Goal: Task Accomplishment & Management: Complete application form

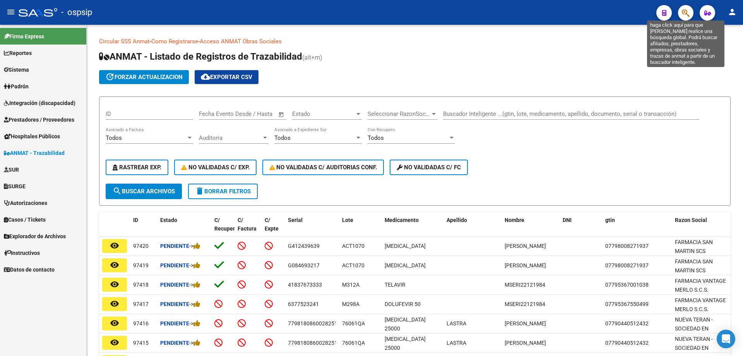
click at [683, 17] on icon "button" at bounding box center [686, 13] width 8 height 9
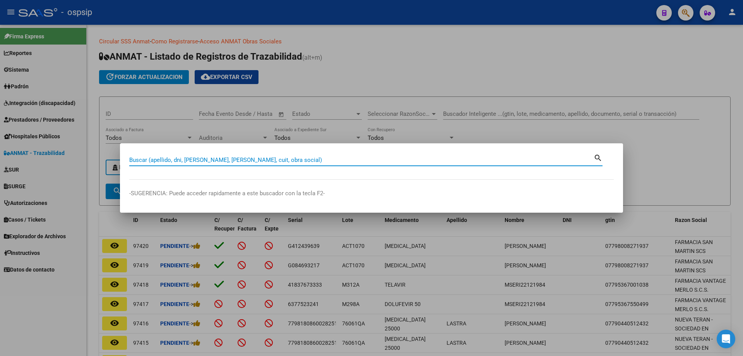
click at [139, 162] on input "Buscar (apellido, dni, [PERSON_NAME], [PERSON_NAME], cuit, obra social)" at bounding box center [361, 159] width 465 height 7
paste input "20379017313"
type input "20379017313"
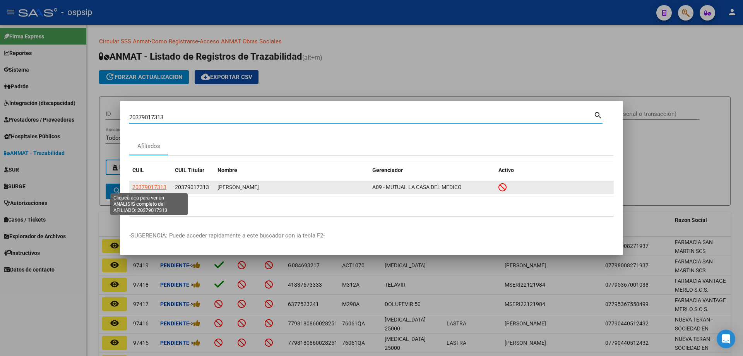
click at [151, 185] on span "20379017313" at bounding box center [149, 187] width 34 height 6
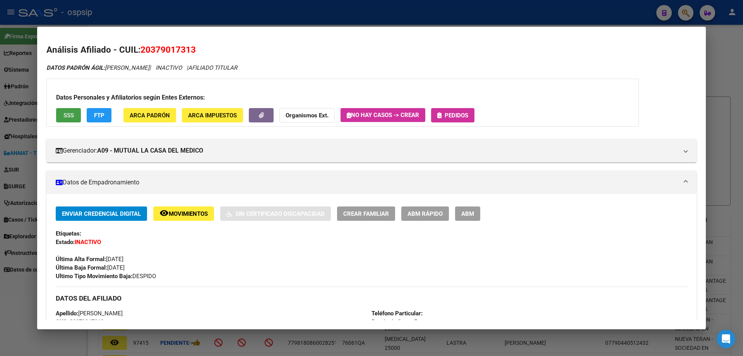
click at [70, 113] on span "SSS" at bounding box center [68, 115] width 10 height 7
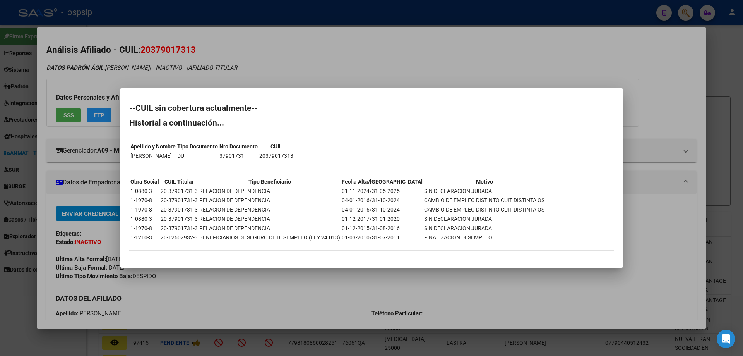
click at [201, 296] on div at bounding box center [371, 178] width 743 height 356
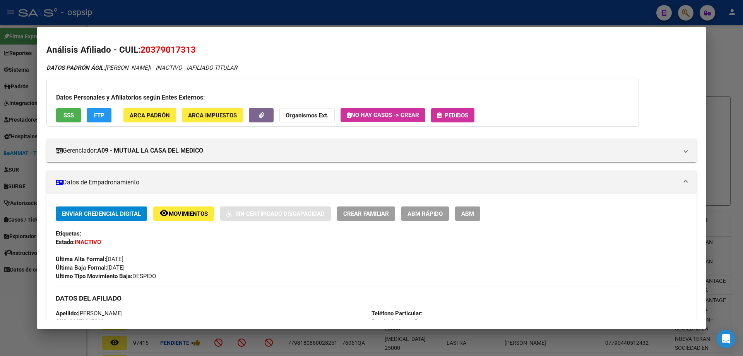
click at [152, 12] on div at bounding box center [371, 178] width 743 height 356
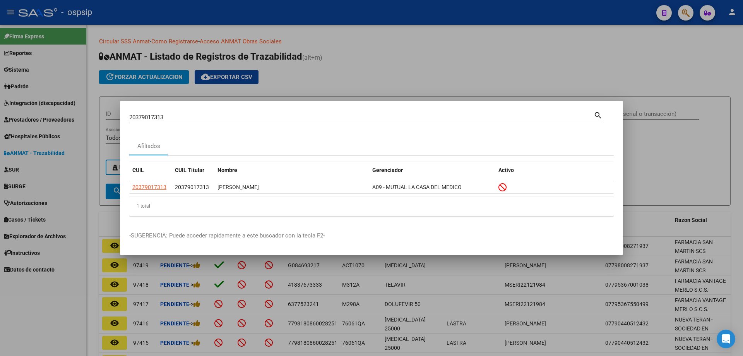
click at [372, 75] on div at bounding box center [371, 178] width 743 height 356
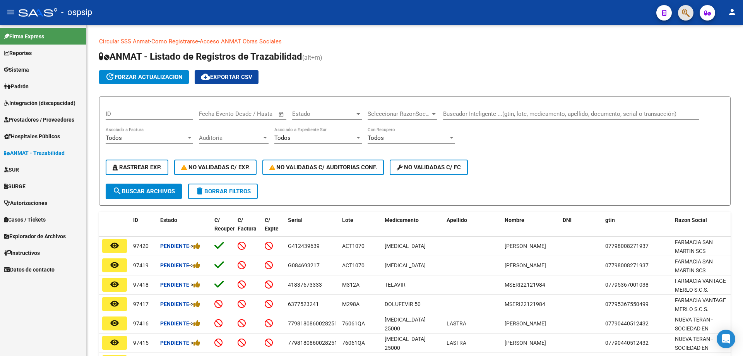
click at [686, 20] on span "button" at bounding box center [686, 13] width 8 height 16
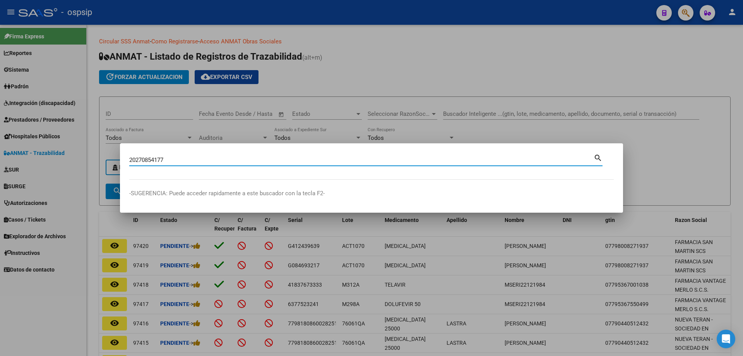
type input "20270854177"
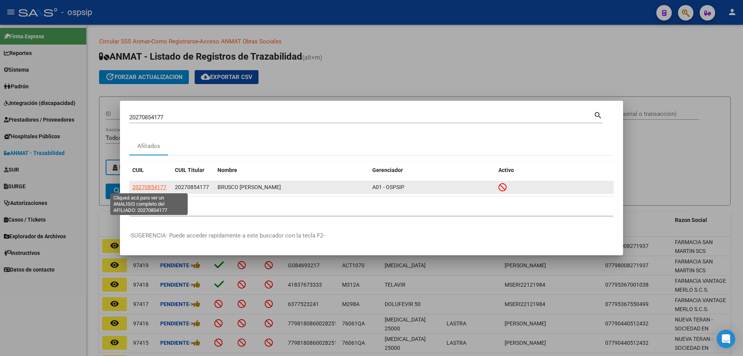
click at [153, 187] on span "20270854177" at bounding box center [149, 187] width 34 height 6
type textarea "20270854177"
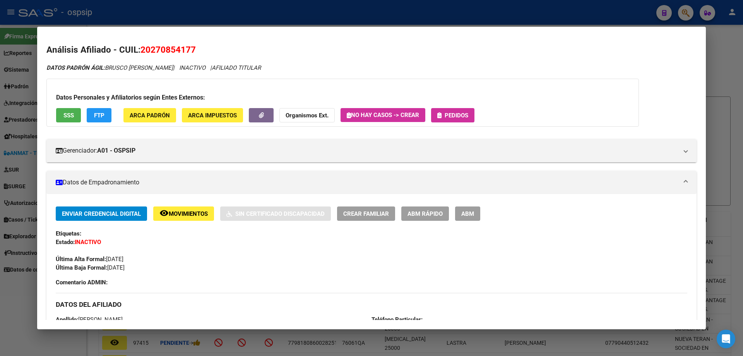
click at [583, 22] on div at bounding box center [371, 178] width 743 height 356
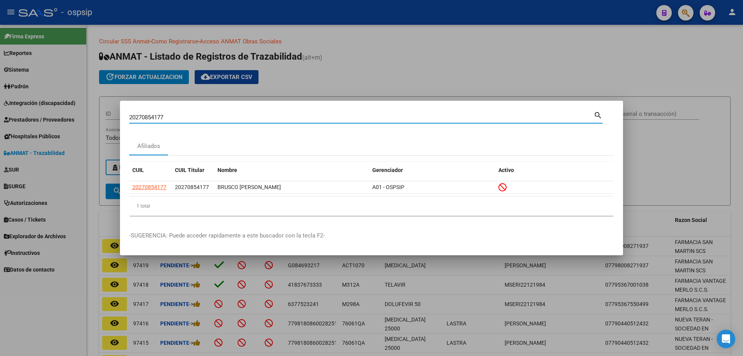
click at [143, 114] on input "20270854177" at bounding box center [361, 117] width 465 height 7
paste input "941806210"
type input "20941806210"
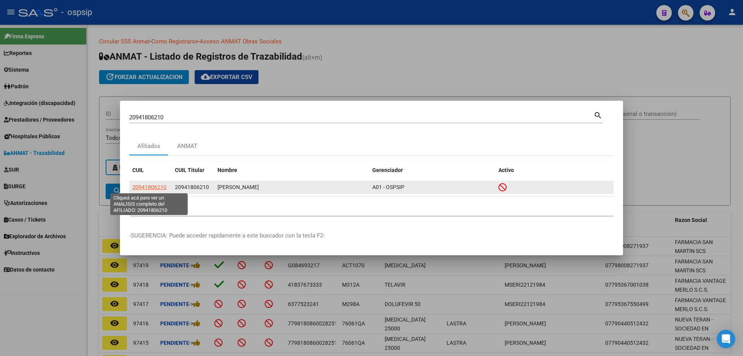
click at [156, 188] on span "20941806210" at bounding box center [149, 187] width 34 height 6
type textarea "20941806210"
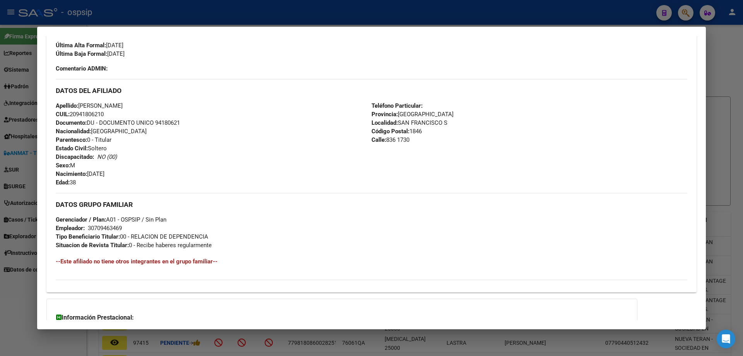
scroll to position [232, 0]
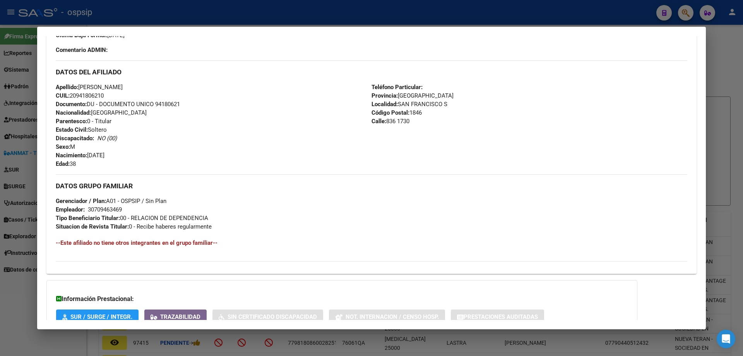
click at [197, 3] on div at bounding box center [371, 178] width 743 height 356
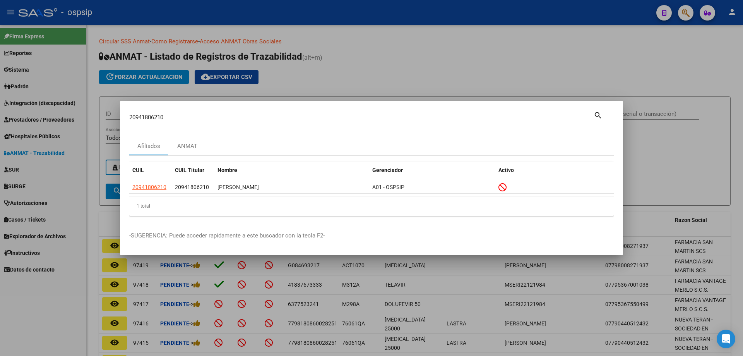
click at [149, 114] on input "20941806210" at bounding box center [361, 117] width 465 height 7
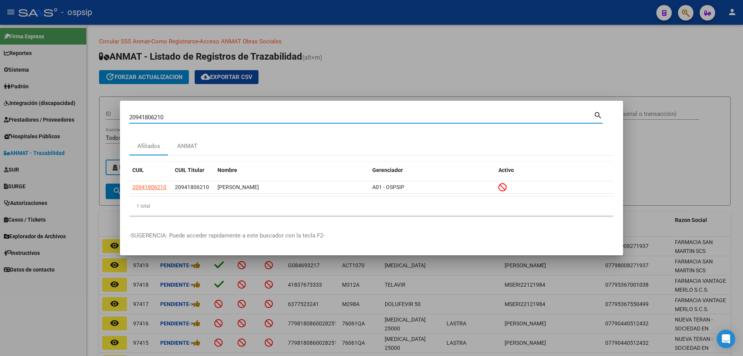
click at [149, 114] on input "20941806210" at bounding box center [361, 117] width 465 height 7
paste input "3214961849"
type input "23214961849"
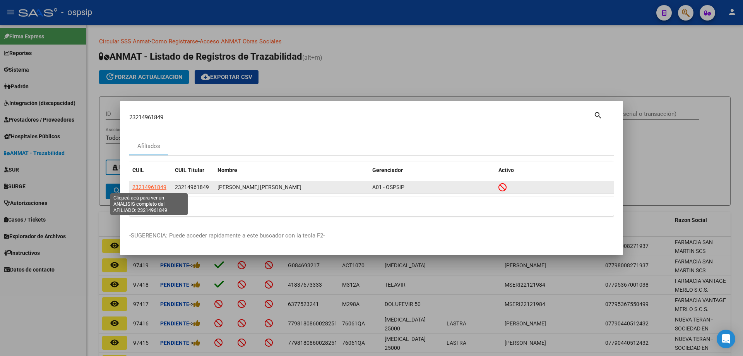
click at [157, 184] on span "23214961849" at bounding box center [149, 187] width 34 height 6
type textarea "23214961849"
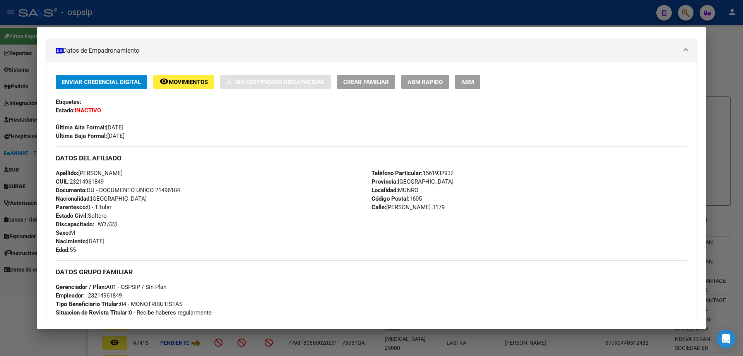
scroll to position [155, 0]
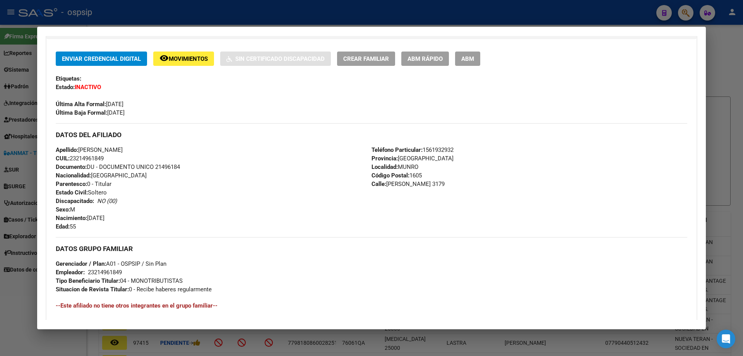
click at [247, 16] on div at bounding box center [371, 178] width 743 height 356
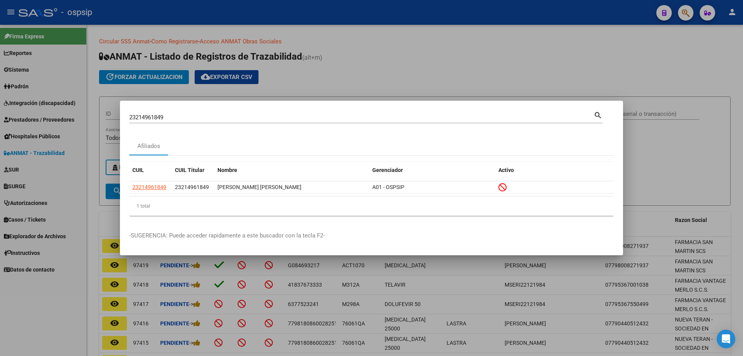
click at [370, 58] on div at bounding box center [371, 178] width 743 height 356
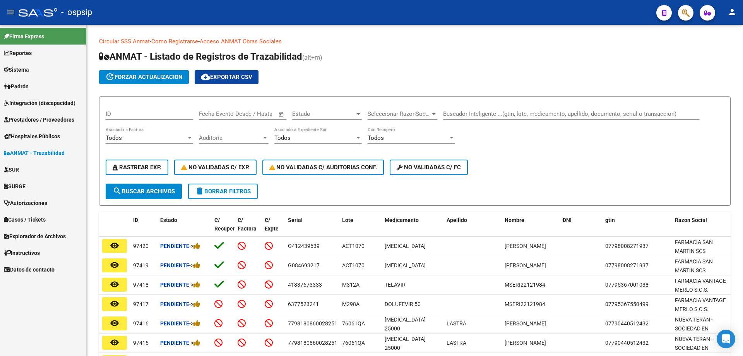
click at [30, 197] on link "Autorizaciones" at bounding box center [43, 202] width 86 height 17
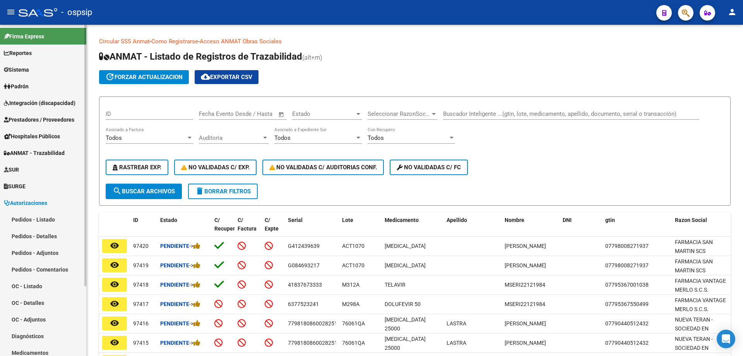
click at [31, 206] on span "Autorizaciones" at bounding box center [25, 203] width 43 height 9
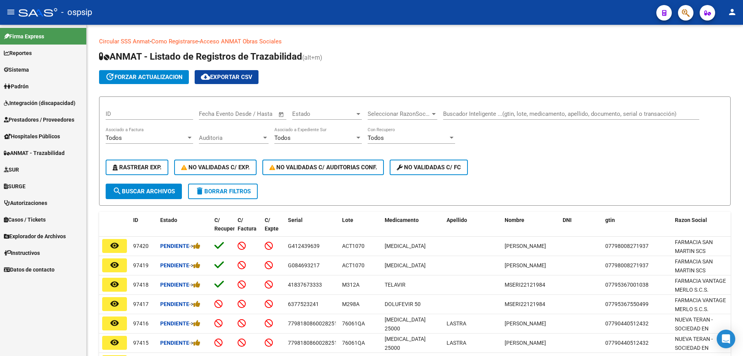
click at [33, 209] on link "Autorizaciones" at bounding box center [43, 202] width 86 height 17
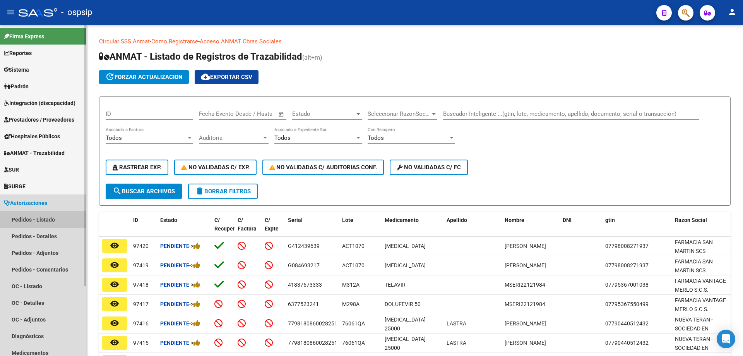
click at [34, 213] on link "Pedidos - Listado" at bounding box center [43, 219] width 86 height 17
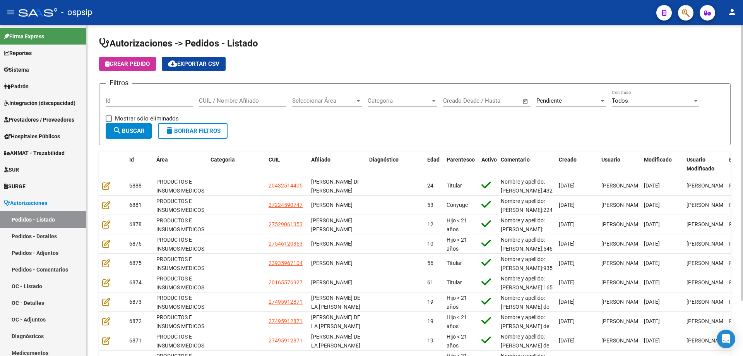
click at [556, 105] on div "Pendiente Seleccionar Estado" at bounding box center [572, 98] width 70 height 17
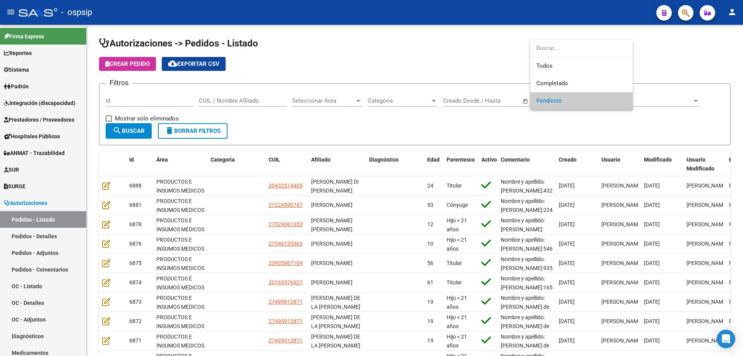
drag, startPoint x: 552, startPoint y: 55, endPoint x: 546, endPoint y: 60, distance: 7.2
click at [552, 55] on input "dropdown search" at bounding box center [581, 47] width 103 height 17
click at [545, 61] on span "Todos" at bounding box center [582, 65] width 90 height 17
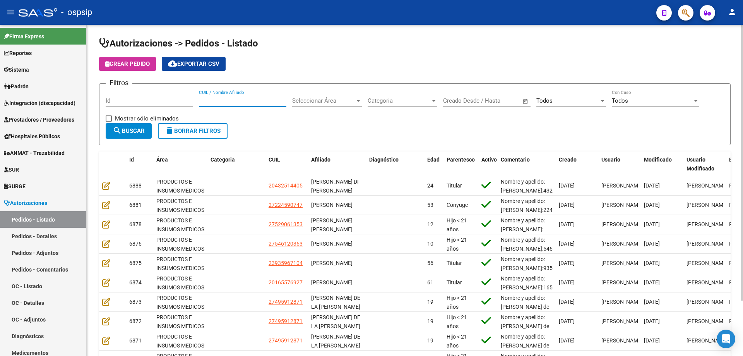
click at [226, 103] on input "CUIL / Nombre Afiliado" at bounding box center [242, 100] width 87 height 7
paste input "20346128993"
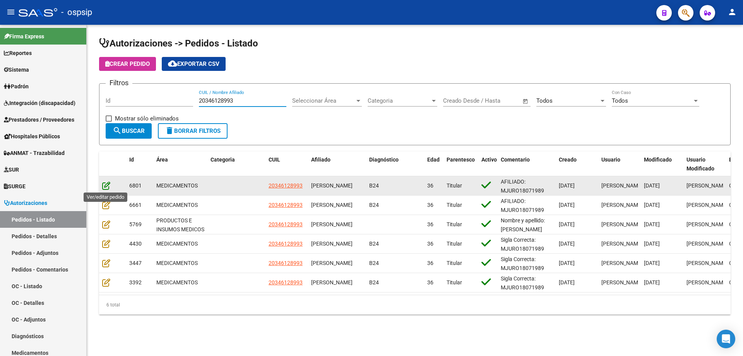
type input "20346128993"
click at [104, 183] on icon at bounding box center [106, 185] width 8 height 9
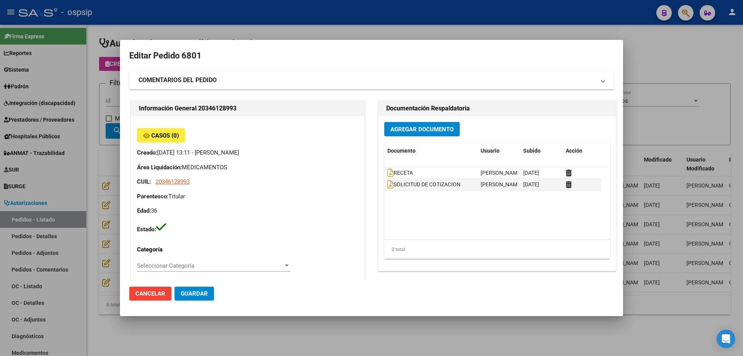
drag, startPoint x: 84, startPoint y: 180, endPoint x: 89, endPoint y: 181, distance: 4.4
click at [87, 180] on div at bounding box center [371, 178] width 743 height 356
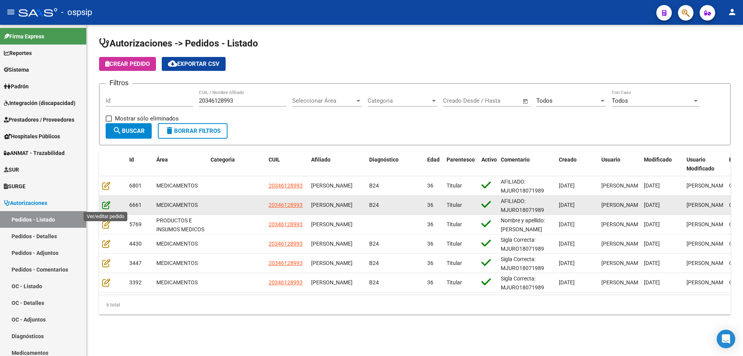
click at [108, 205] on icon at bounding box center [106, 205] width 8 height 9
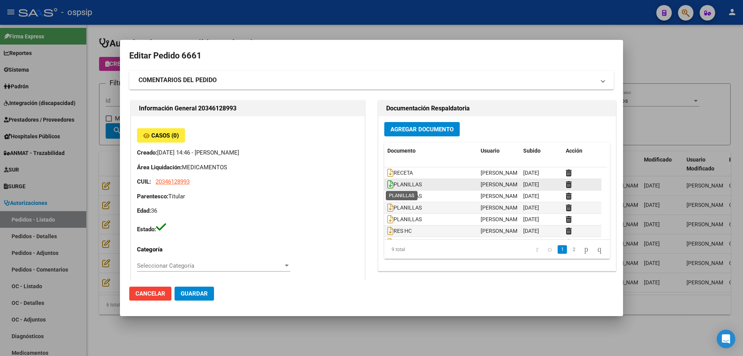
click at [388, 188] on icon at bounding box center [391, 184] width 6 height 9
click at [388, 198] on icon at bounding box center [391, 196] width 6 height 9
click at [388, 210] on icon at bounding box center [391, 207] width 6 height 9
click at [388, 218] on icon at bounding box center [391, 219] width 6 height 9
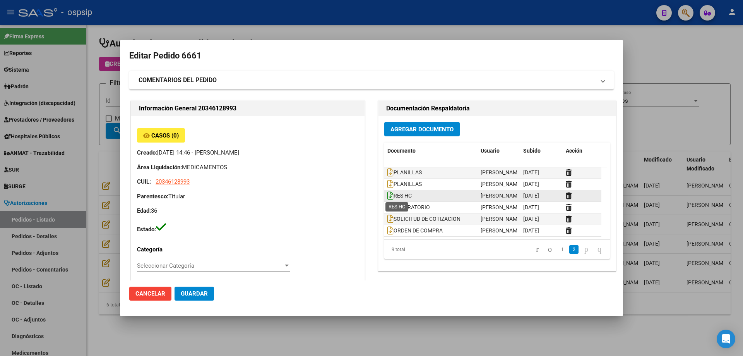
click at [389, 198] on icon at bounding box center [391, 195] width 6 height 9
click at [388, 209] on icon at bounding box center [391, 207] width 6 height 9
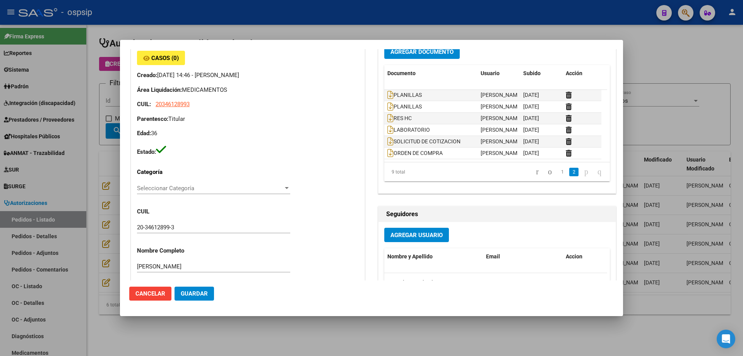
scroll to position [0, 0]
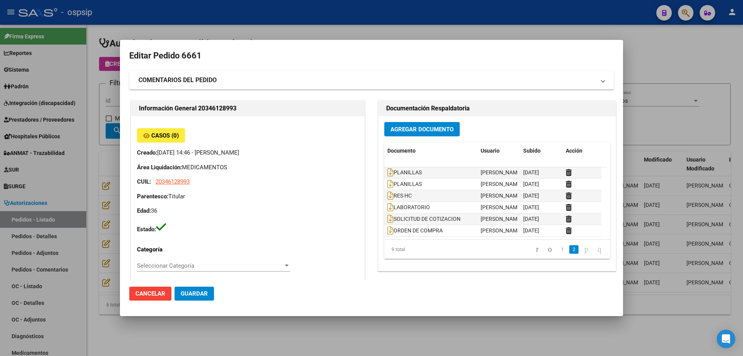
click at [91, 193] on div at bounding box center [371, 178] width 743 height 356
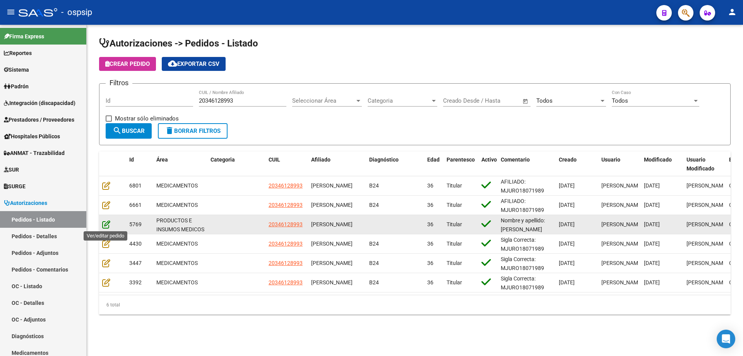
click at [108, 224] on icon at bounding box center [106, 224] width 8 height 9
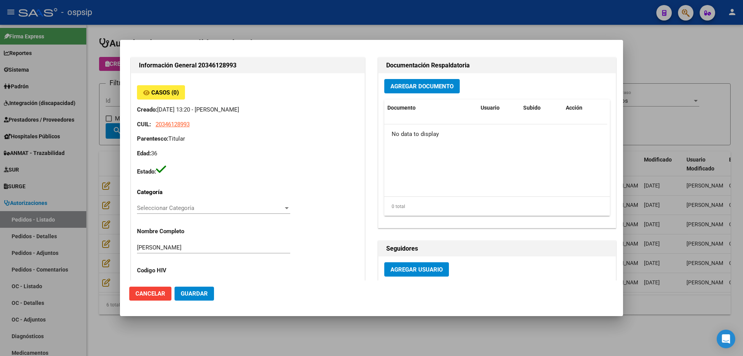
scroll to position [116, 0]
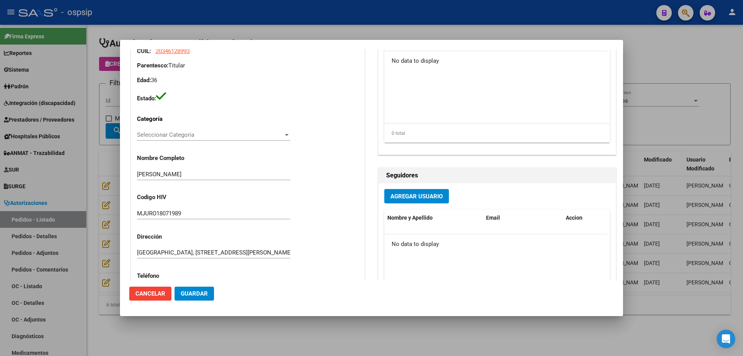
click at [89, 216] on div at bounding box center [371, 178] width 743 height 356
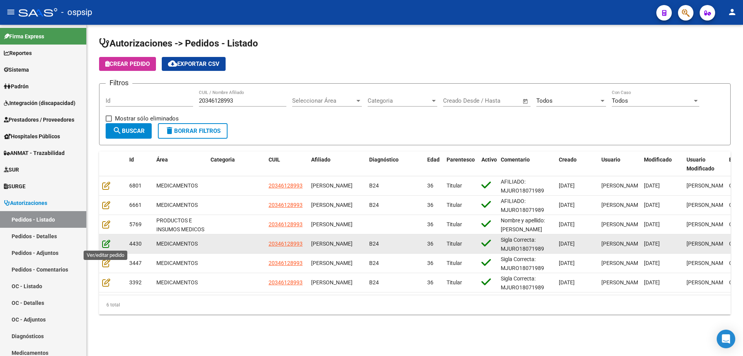
click at [105, 246] on icon at bounding box center [106, 243] width 8 height 9
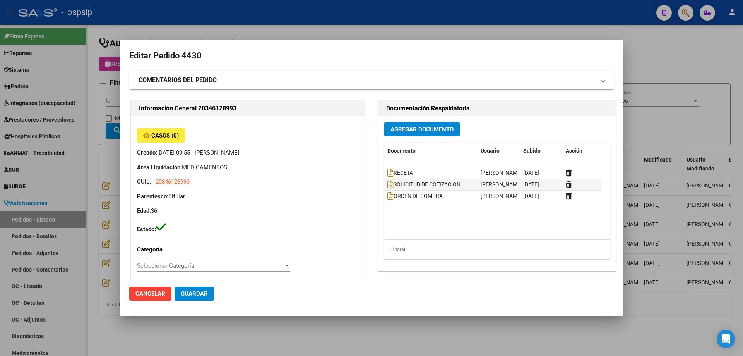
click at [86, 239] on div at bounding box center [371, 178] width 743 height 356
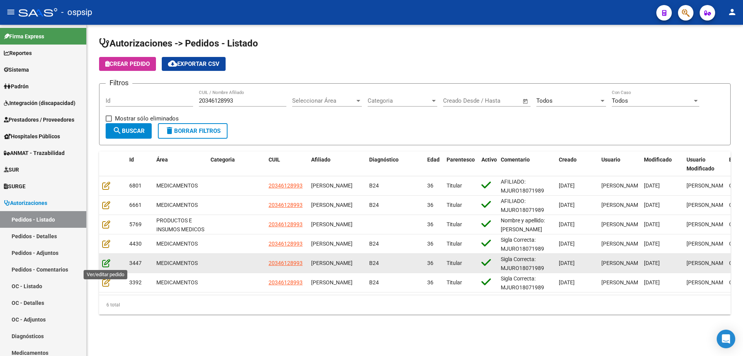
click at [105, 267] on icon at bounding box center [106, 263] width 8 height 9
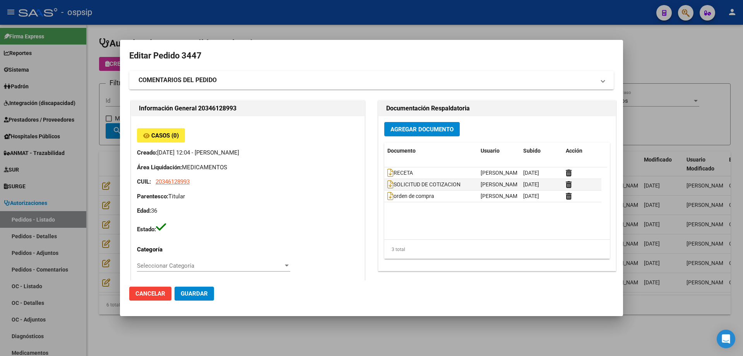
click at [81, 262] on div at bounding box center [371, 178] width 743 height 356
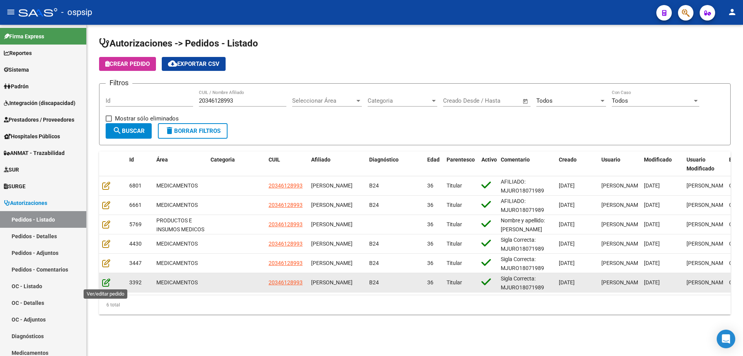
click at [103, 286] on icon at bounding box center [106, 282] width 8 height 9
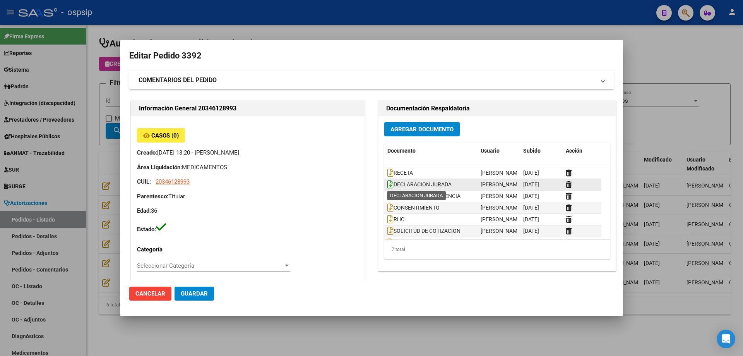
click at [389, 185] on icon at bounding box center [391, 184] width 6 height 9
click at [388, 195] on icon at bounding box center [391, 196] width 6 height 9
click at [389, 209] on icon at bounding box center [391, 207] width 6 height 9
click at [388, 219] on icon at bounding box center [391, 219] width 6 height 9
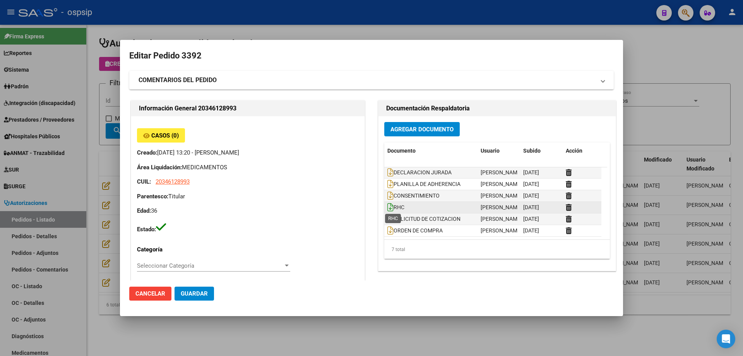
click at [388, 206] on icon at bounding box center [391, 207] width 6 height 9
click at [93, 79] on div at bounding box center [371, 178] width 743 height 356
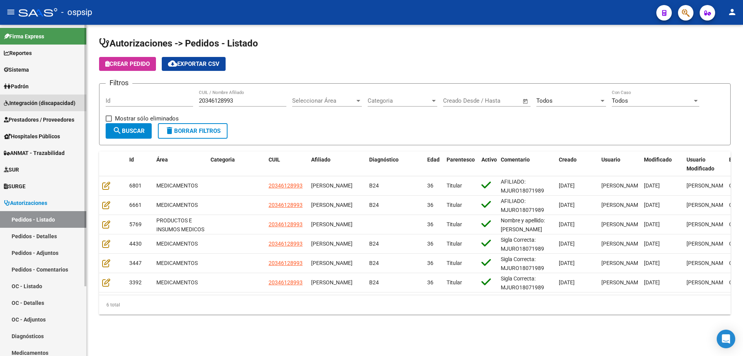
click at [35, 105] on span "Integración (discapacidad)" at bounding box center [40, 103] width 72 height 9
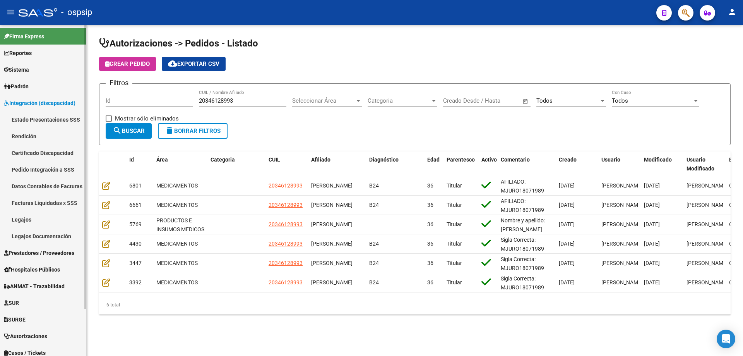
click at [34, 218] on link "Legajos" at bounding box center [43, 219] width 86 height 17
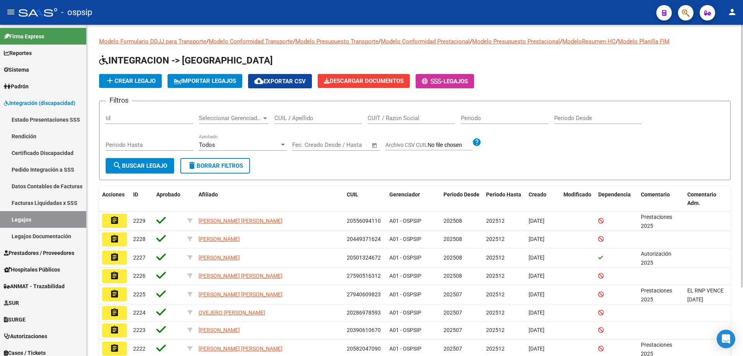
click at [311, 115] on input "CUIL / Apellido" at bounding box center [317, 118] width 87 height 7
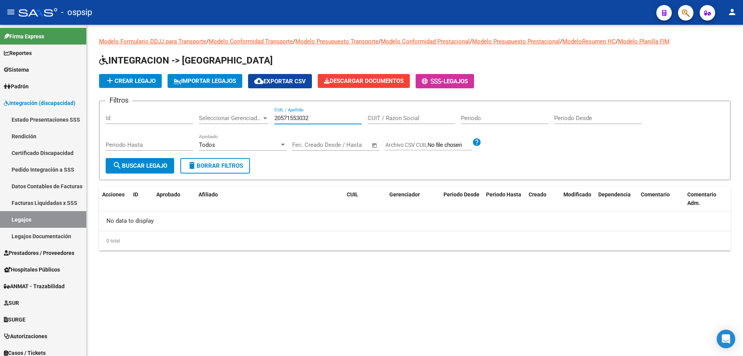
drag, startPoint x: 318, startPoint y: 117, endPoint x: 263, endPoint y: 125, distance: 55.7
click at [263, 125] on div "Filtros Id Seleccionar Gerenciador Seleccionar Gerenciador 20571553032 CUIL / A…" at bounding box center [415, 132] width 619 height 51
type input "20571553032"
click at [680, 12] on button "button" at bounding box center [685, 12] width 15 height 15
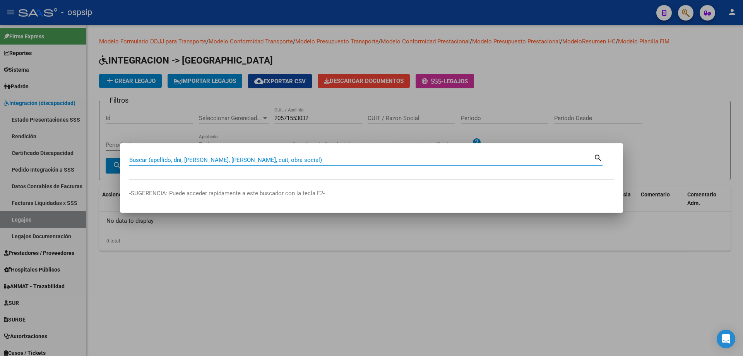
paste input "20571553032"
type input "20571553032"
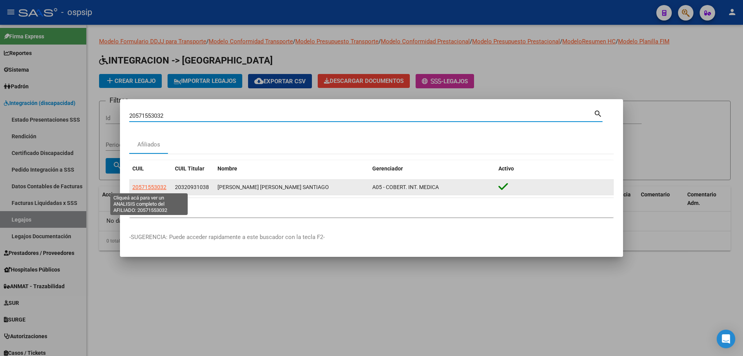
click at [142, 185] on span "20571553032" at bounding box center [149, 187] width 34 height 6
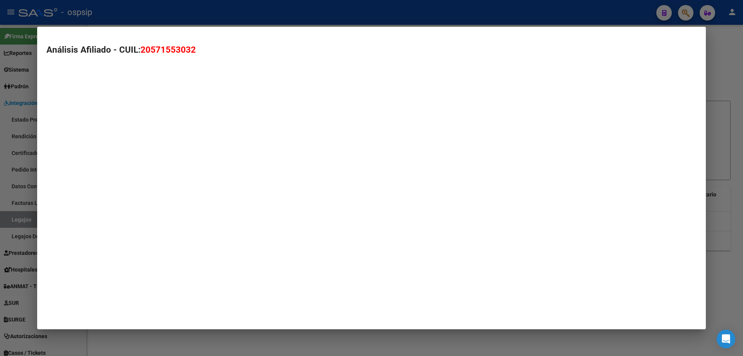
type textarea "20571553032"
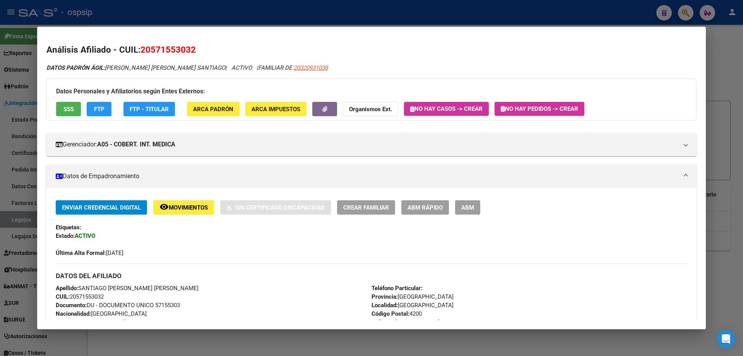
click at [73, 108] on span "SSS" at bounding box center [68, 109] width 10 height 7
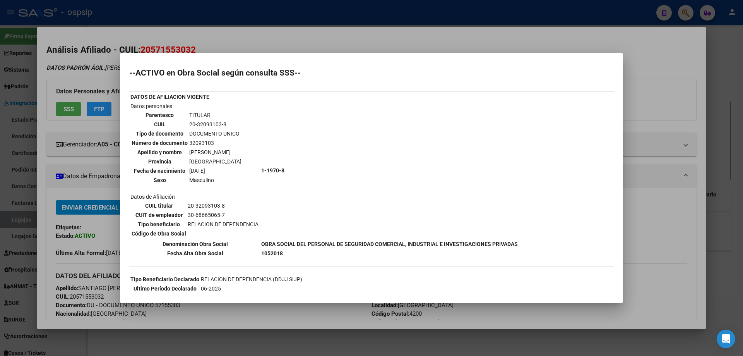
click at [176, 37] on div at bounding box center [371, 178] width 743 height 356
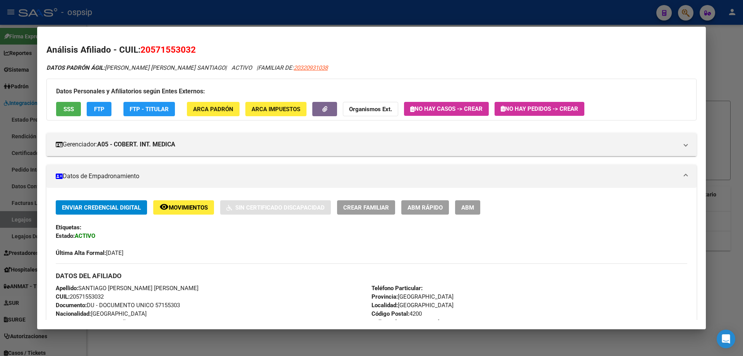
click at [177, 19] on div at bounding box center [371, 178] width 743 height 356
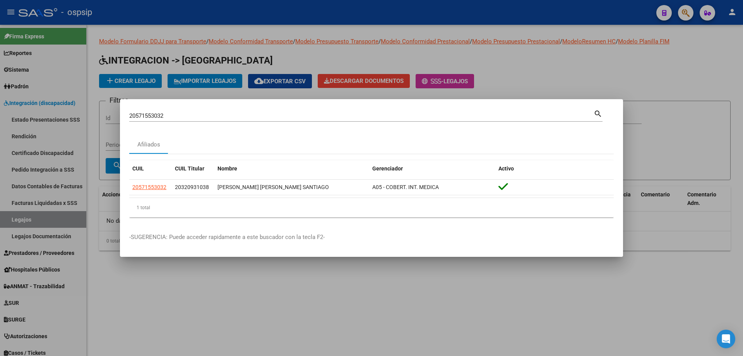
click at [158, 115] on input "20571553032" at bounding box center [361, 115] width 465 height 7
click at [117, 82] on div at bounding box center [371, 178] width 743 height 356
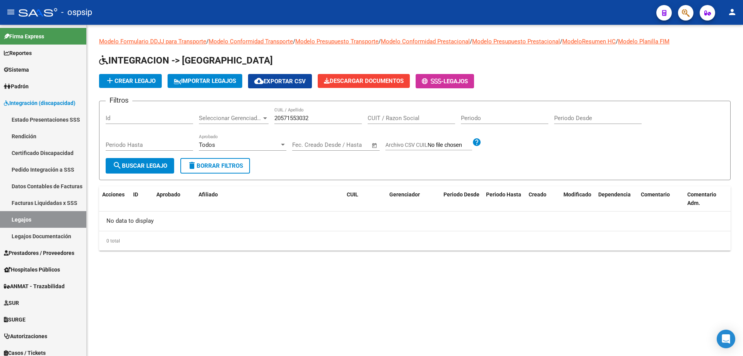
click at [117, 81] on span "add Crear Legajo" at bounding box center [130, 80] width 50 height 7
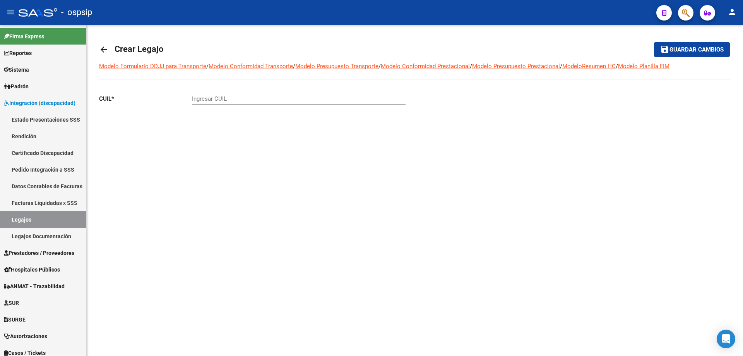
click at [194, 99] on input "Ingresar CUIL" at bounding box center [299, 98] width 214 height 7
paste input "20-57155303-2"
type input "20-57155303-2"
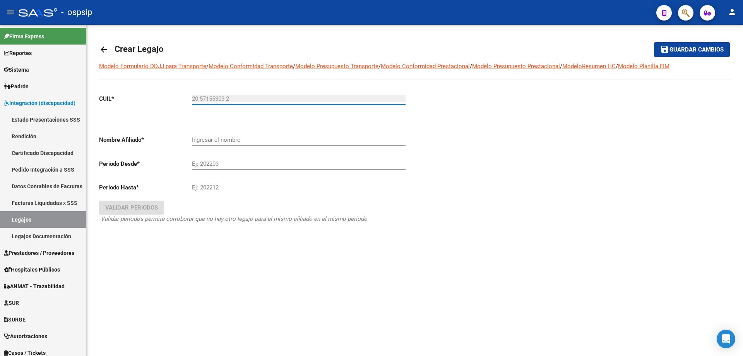
type input "[PERSON_NAME] [PERSON_NAME] SANTIAGO"
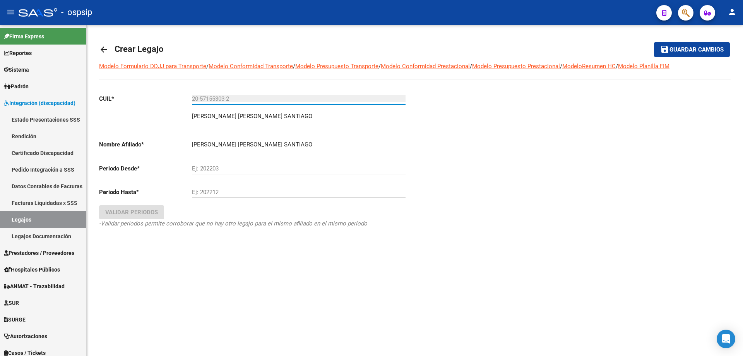
type input "20-57155303-2"
click at [223, 168] on input "Ej: 202203" at bounding box center [299, 168] width 214 height 7
type input "202508"
click at [231, 193] on input "Ej: 202212" at bounding box center [299, 192] width 214 height 7
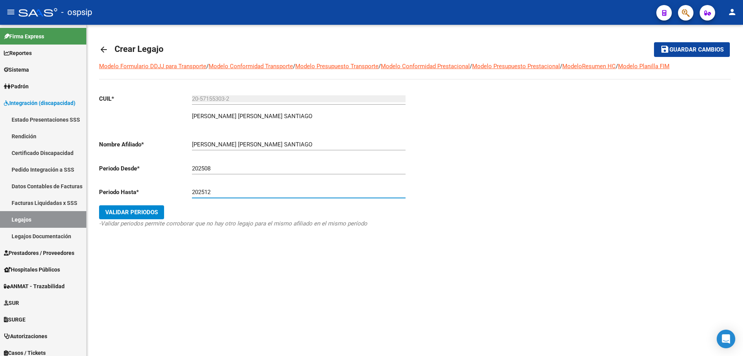
type input "202512"
click at [146, 215] on span "Validar Periodos" at bounding box center [131, 212] width 53 height 7
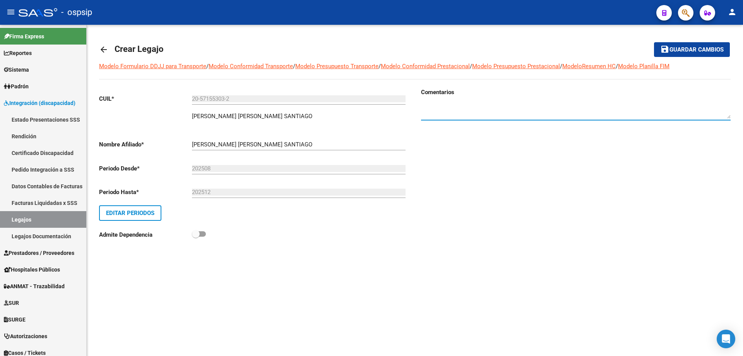
click at [435, 114] on textarea at bounding box center [576, 110] width 310 height 15
type textarea "Autorizaciones 2025"
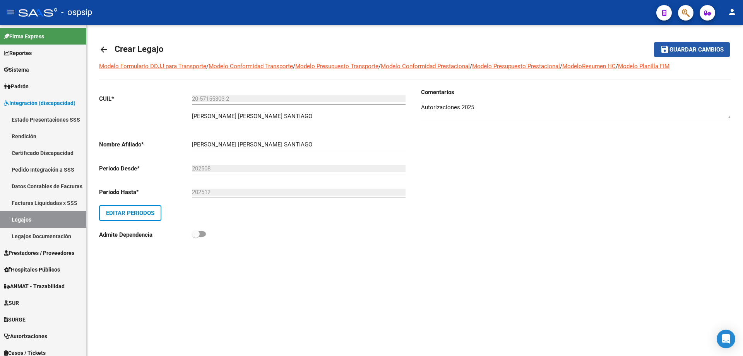
click at [670, 50] on span "Guardar cambios" at bounding box center [697, 49] width 54 height 7
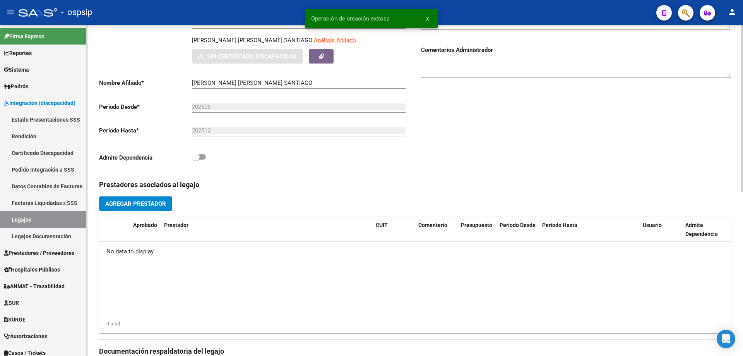
scroll to position [194, 0]
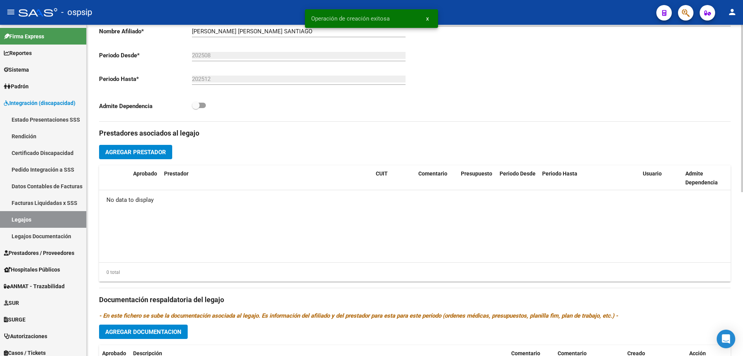
click at [142, 151] on span "Agregar Prestador" at bounding box center [135, 152] width 61 height 7
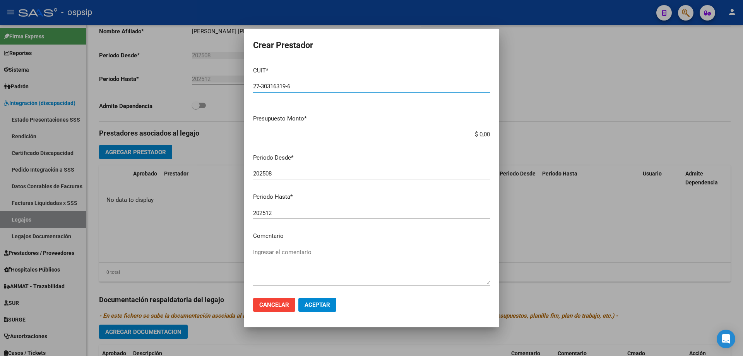
type input "27-30316319-6"
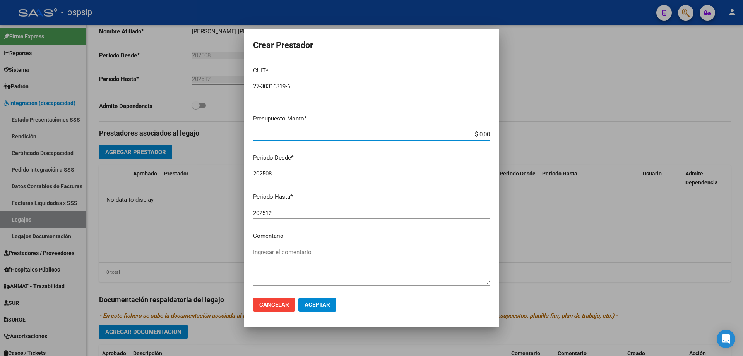
click at [483, 135] on input "$ 0,00" at bounding box center [371, 134] width 237 height 7
type input "$ 98.964,81"
click at [296, 175] on input "202508" at bounding box center [371, 173] width 237 height 7
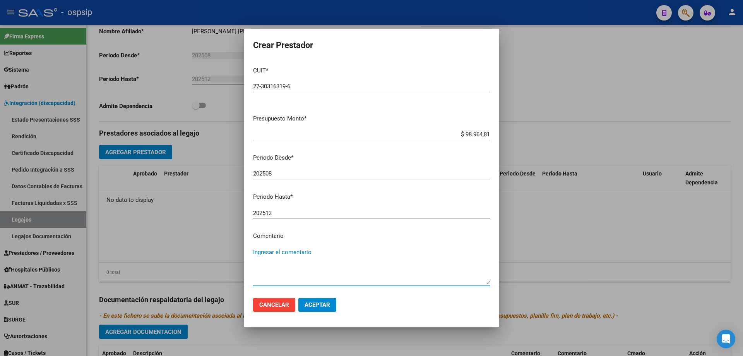
click at [313, 273] on textarea "Ingresar el comentario" at bounding box center [371, 266] width 237 height 36
type textarea "PSICOLOGIA/8 SES"
click at [322, 307] on span "Aceptar" at bounding box center [318, 304] width 26 height 7
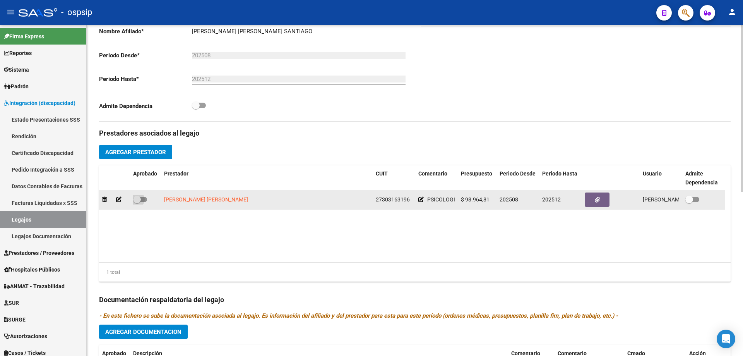
click at [144, 198] on span at bounding box center [140, 199] width 14 height 5
click at [137, 202] on input "checkbox" at bounding box center [137, 202] width 0 height 0
checkbox input "true"
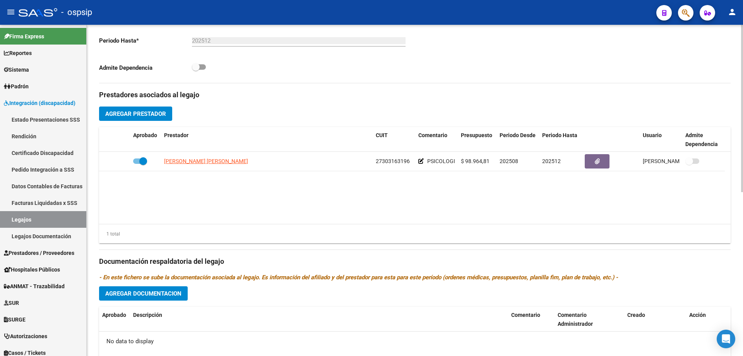
scroll to position [232, 0]
click at [169, 288] on button "Agregar Documentacion" at bounding box center [143, 293] width 89 height 14
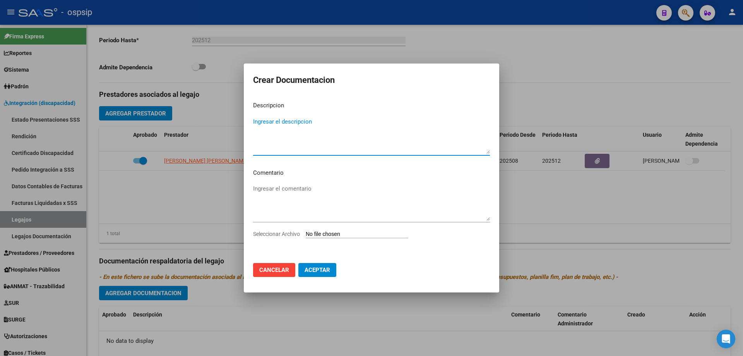
click at [285, 133] on textarea "Ingresar el descripcion" at bounding box center [371, 135] width 237 height 36
type textarea "t"
type textarea "Tramite Psicología"
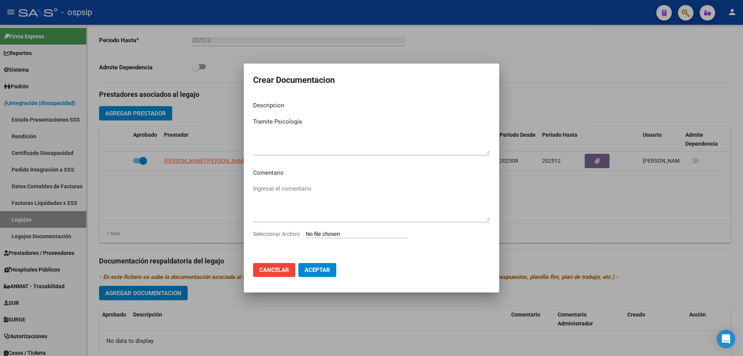
type input "C:\fakepath\TRAMITE PSICOLOGIA (3).pdf"
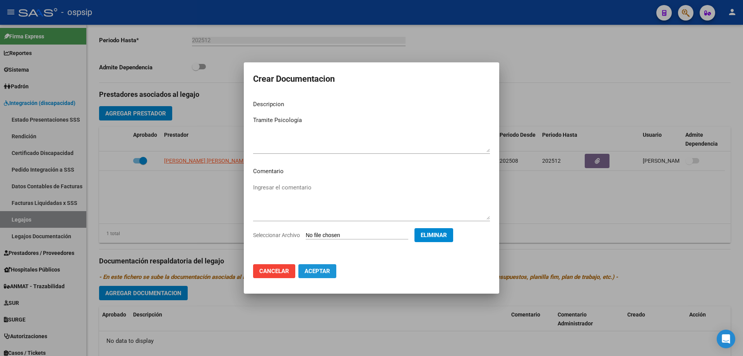
click at [317, 275] on button "Aceptar" at bounding box center [317, 271] width 38 height 14
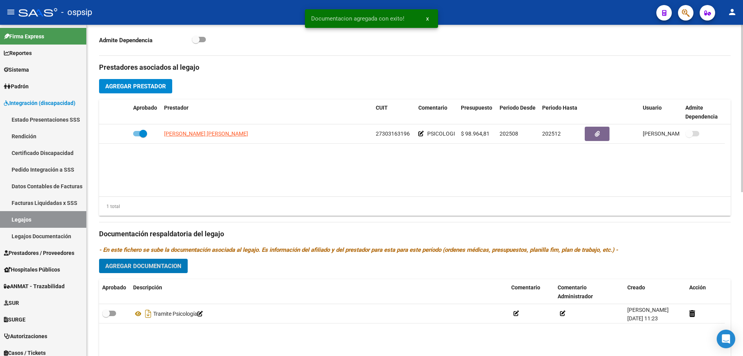
scroll to position [310, 0]
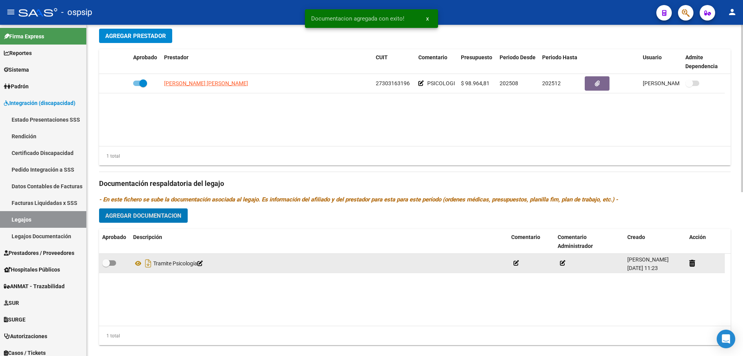
click at [113, 267] on label at bounding box center [109, 262] width 14 height 9
click at [106, 266] on input "checkbox" at bounding box center [106, 266] width 0 height 0
checkbox input "true"
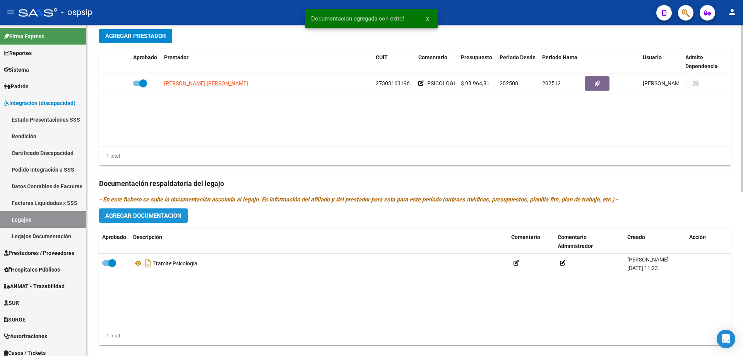
click at [139, 220] on button "Agregar Documentacion" at bounding box center [143, 215] width 89 height 14
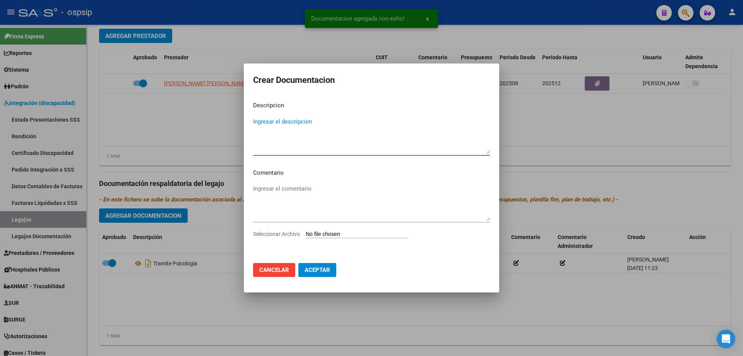
click at [271, 137] on textarea "Ingresar el descripcion" at bounding box center [371, 135] width 237 height 36
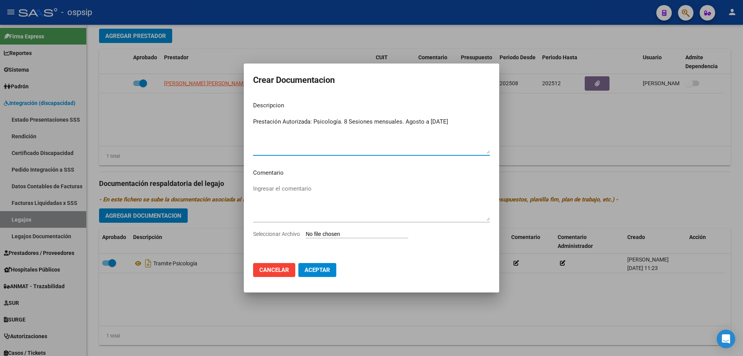
type textarea "Prestación Autorizada: Psicología. 8 Sesiones mensuales. Agosto a [DATE]"
type input "C:\fakepath\[PERSON_NAME] SANTIAGO PSICOLOGIA AUTORIZACION 2025 SEGUN RESOLUCIO…"
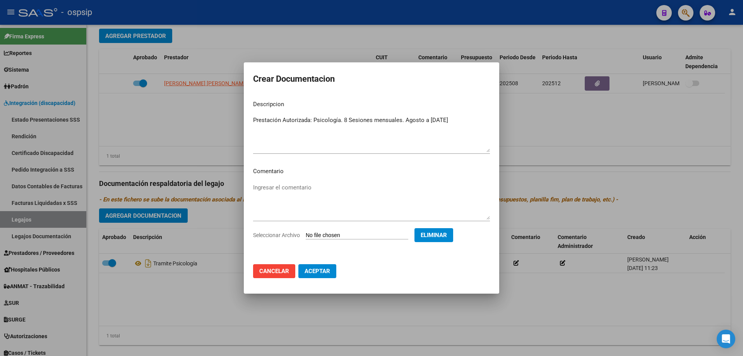
click at [322, 273] on span "Aceptar" at bounding box center [318, 271] width 26 height 7
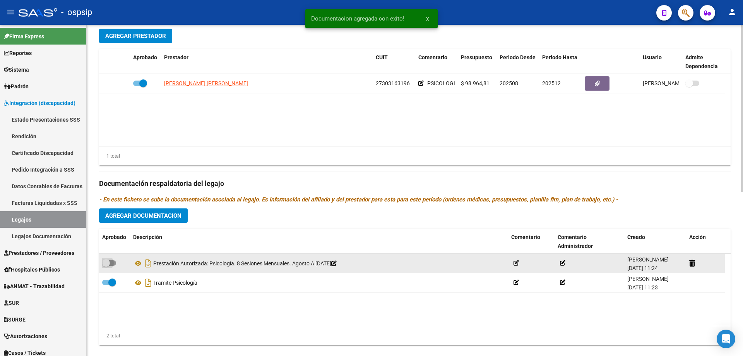
click at [113, 262] on span at bounding box center [109, 262] width 14 height 5
click at [106, 266] on input "checkbox" at bounding box center [106, 266] width 0 height 0
checkbox input "true"
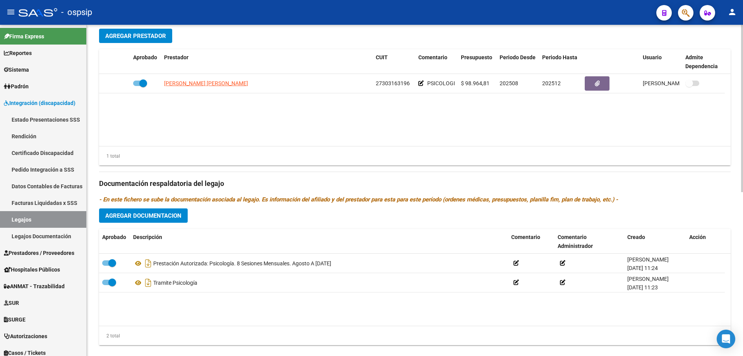
click at [158, 211] on button "Agregar Documentacion" at bounding box center [143, 215] width 89 height 14
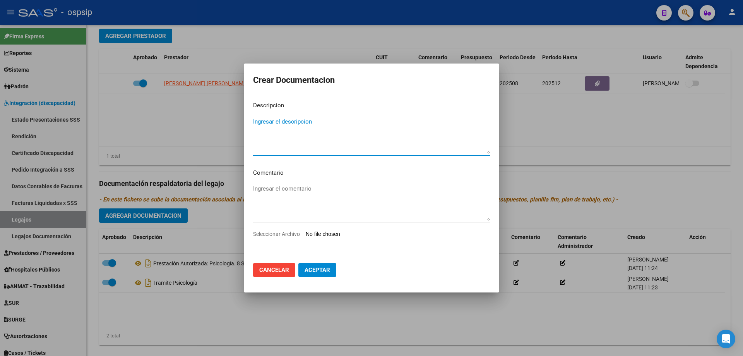
click at [289, 122] on textarea "Ingresar el descripcion" at bounding box center [371, 135] width 237 height 36
type textarea "Tramite Psicopedagogía"
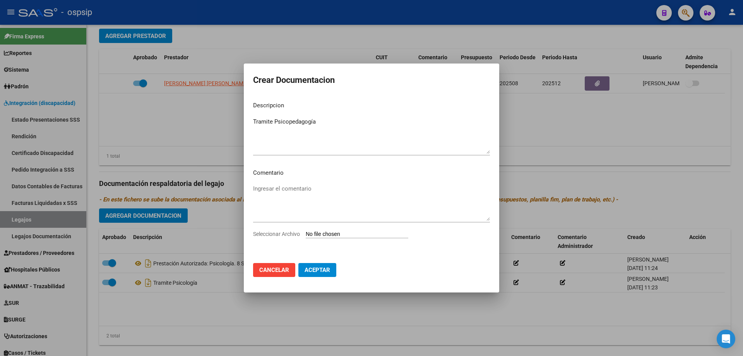
type input "C:\fakepath\TRAMITE PSP (5).pdf"
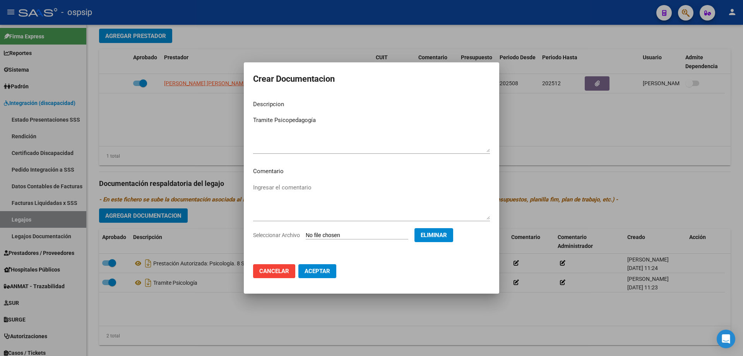
click at [318, 272] on span "Aceptar" at bounding box center [318, 271] width 26 height 7
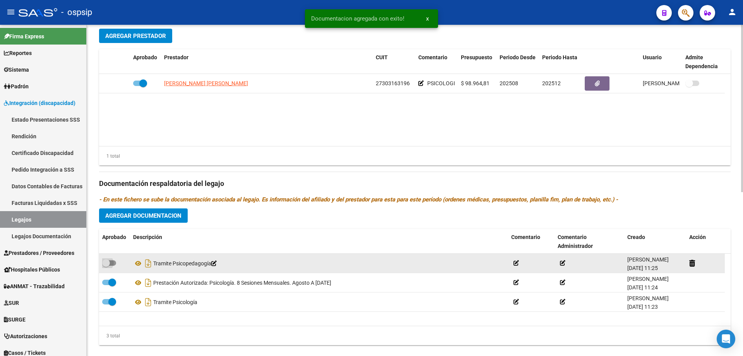
click at [112, 263] on span at bounding box center [109, 262] width 14 height 5
click at [106, 266] on input "checkbox" at bounding box center [106, 266] width 0 height 0
checkbox input "true"
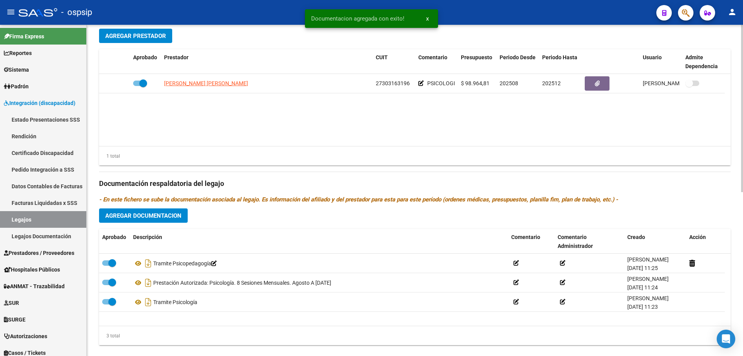
click at [131, 216] on span "Agregar Documentacion" at bounding box center [143, 215] width 76 height 7
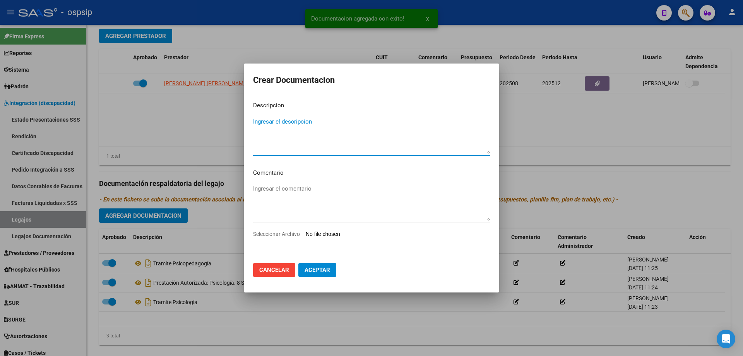
type textarea "p"
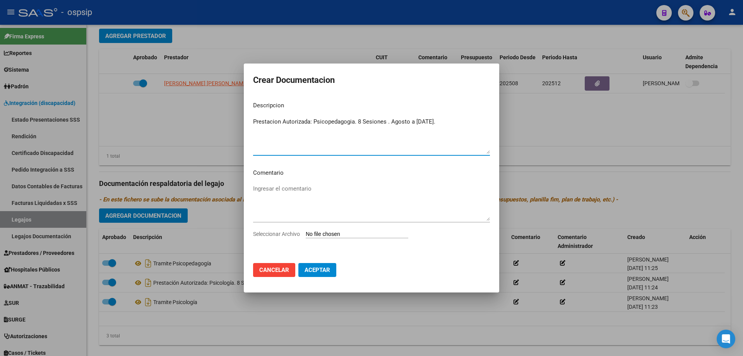
click at [384, 122] on textarea "Prestacion Autorizada: Psicopedagogia. 8 Sesiones . Agosto a [DATE]." at bounding box center [371, 135] width 237 height 36
click at [334, 124] on textarea "Prestacion Autorizada: Psicopedagogia. 8 Sesiones mensuales. Agosto a [DATE]." at bounding box center [371, 135] width 237 height 36
type textarea "Prestación Autorizada: Psicopedagogía. 8 Sesiones mensuales. Agosto a [DATE]."
type input "C:\fakepath\[PERSON_NAME] SANTIAGO PSP AUTORIZACION 2025 SEGUN RESOLUCION 360 2…"
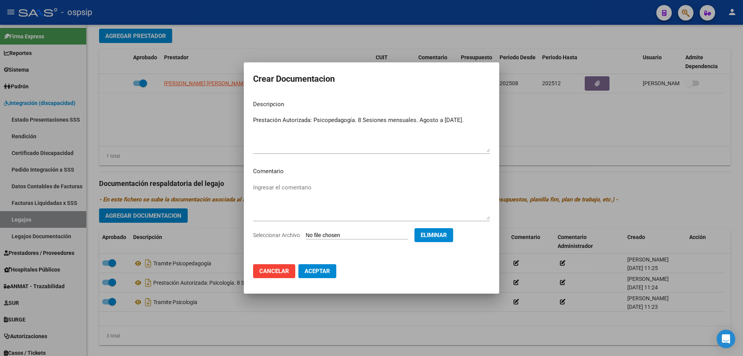
click at [306, 278] on button "Aceptar" at bounding box center [317, 271] width 38 height 14
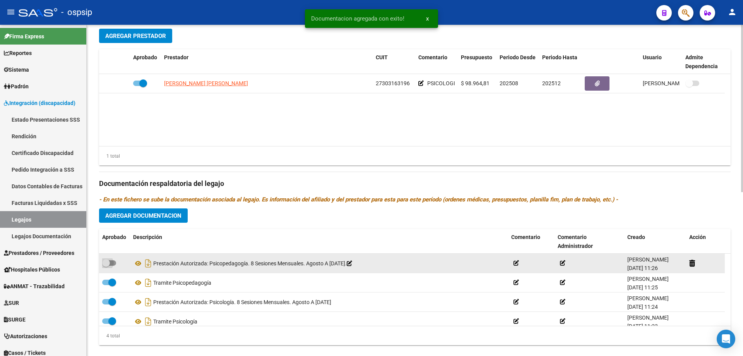
click at [111, 262] on span at bounding box center [109, 262] width 14 height 5
click at [106, 266] on input "checkbox" at bounding box center [106, 266] width 0 height 0
checkbox input "true"
click at [138, 262] on icon at bounding box center [138, 263] width 10 height 9
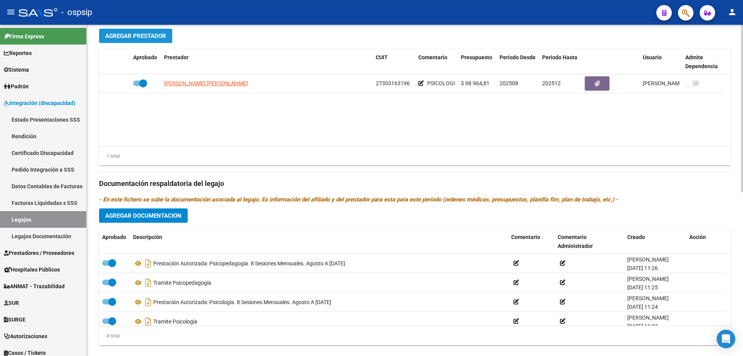
click at [120, 33] on span "Agregar Prestador" at bounding box center [135, 36] width 61 height 7
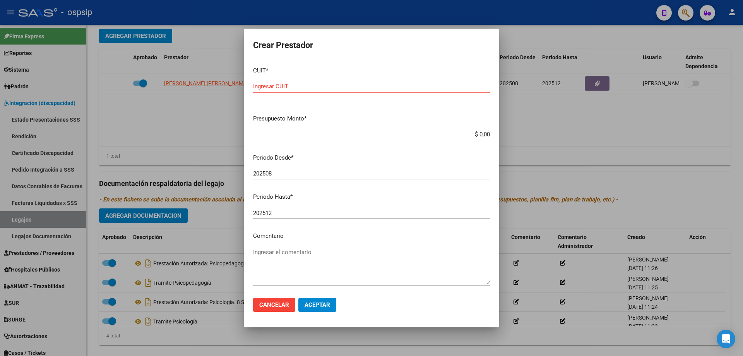
click at [265, 303] on span "Cancelar" at bounding box center [274, 304] width 30 height 7
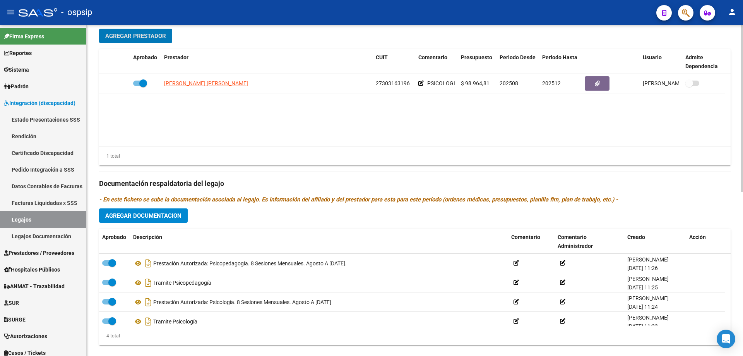
click at [141, 36] on span "Agregar Prestador" at bounding box center [135, 36] width 61 height 7
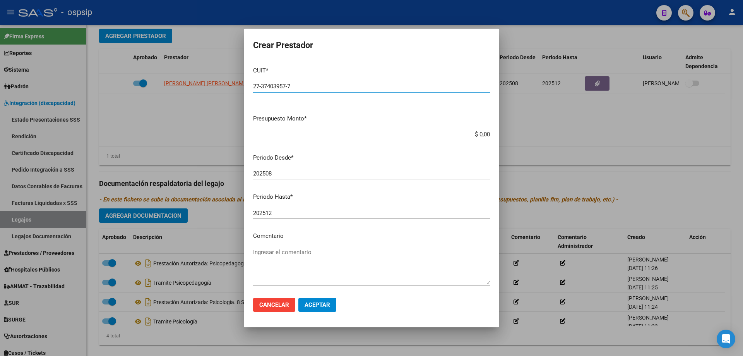
type input "27-37403957-7"
click at [475, 134] on input "$ 0,00" at bounding box center [371, 134] width 237 height 7
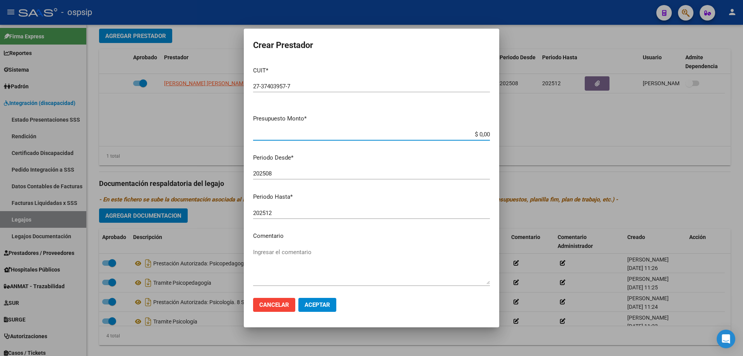
click at [475, 134] on input "$ 0,00" at bounding box center [371, 134] width 237 height 7
type input "$ 98.964,81"
click at [284, 280] on textarea "Ingresar el comentario" at bounding box center [371, 266] width 237 height 36
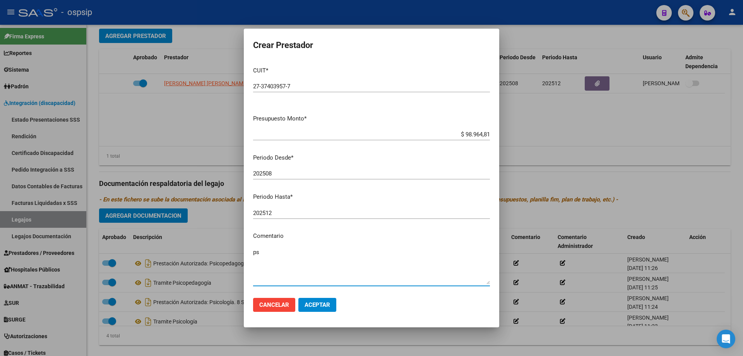
type textarea "p"
type textarea "PSP/8 SES"
click at [301, 306] on button "Aceptar" at bounding box center [317, 305] width 38 height 14
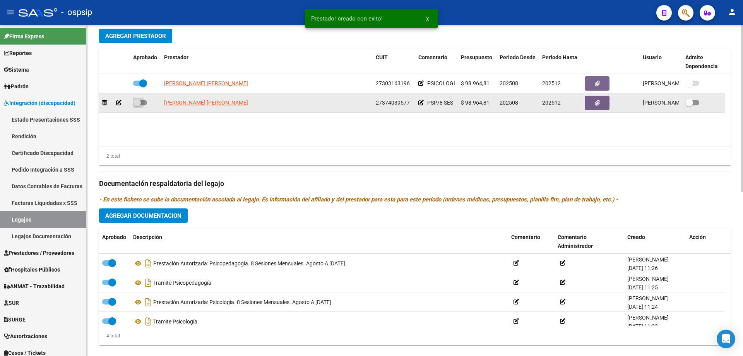
click at [141, 100] on span at bounding box center [140, 102] width 14 height 5
click at [137, 105] on input "checkbox" at bounding box center [137, 105] width 0 height 0
checkbox input "true"
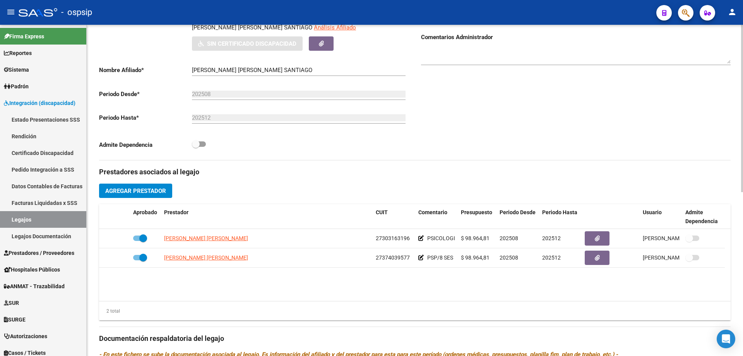
scroll to position [0, 0]
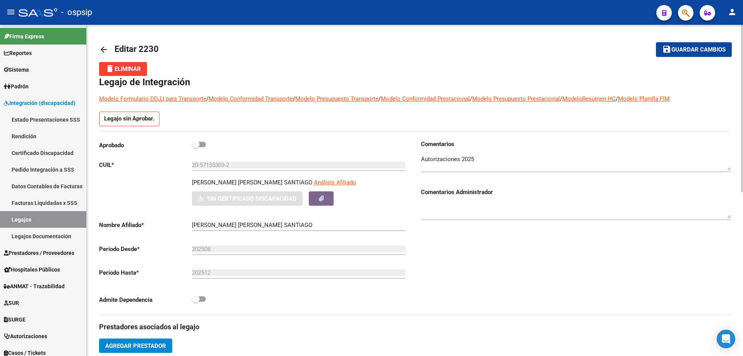
click at [202, 143] on span at bounding box center [199, 144] width 14 height 5
click at [196, 147] on input "checkbox" at bounding box center [196, 147] width 0 height 0
checkbox input "true"
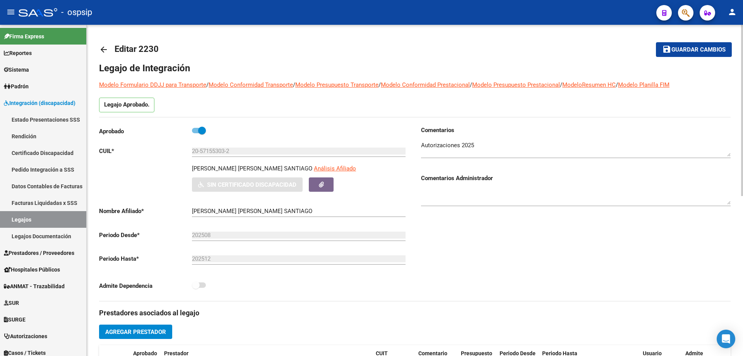
click at [672, 51] on span "Guardar cambios" at bounding box center [699, 49] width 54 height 7
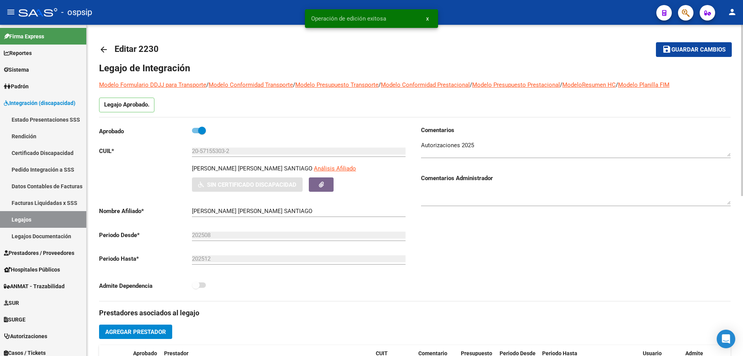
click at [671, 50] on mat-icon "save" at bounding box center [666, 49] width 9 height 9
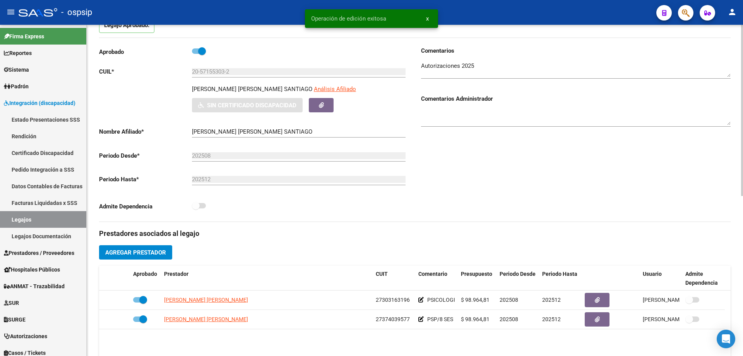
scroll to position [116, 0]
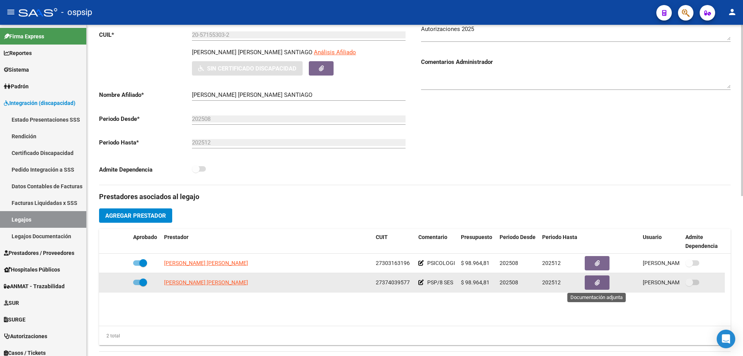
click at [595, 281] on icon "button" at bounding box center [597, 283] width 5 height 6
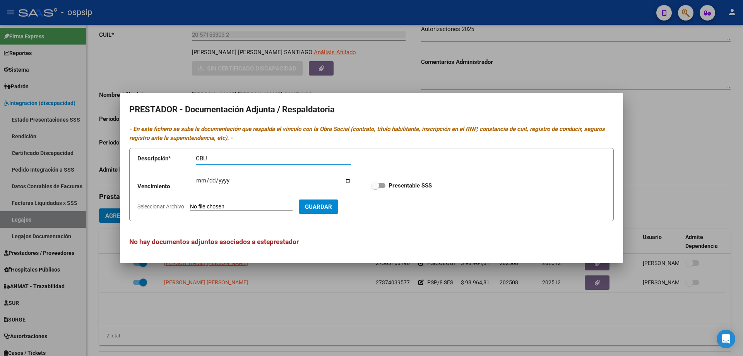
type input "CBU"
type input "C:\fakepath\CBU (2).pdf"
click at [376, 208] on span "Guardar" at bounding box center [363, 206] width 27 height 7
checkbox input "true"
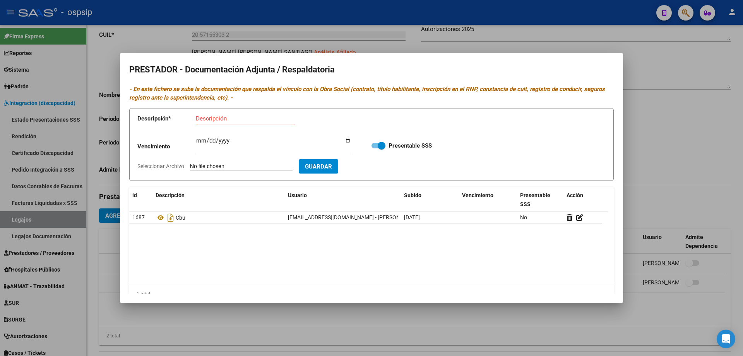
click at [667, 113] on div at bounding box center [371, 178] width 743 height 356
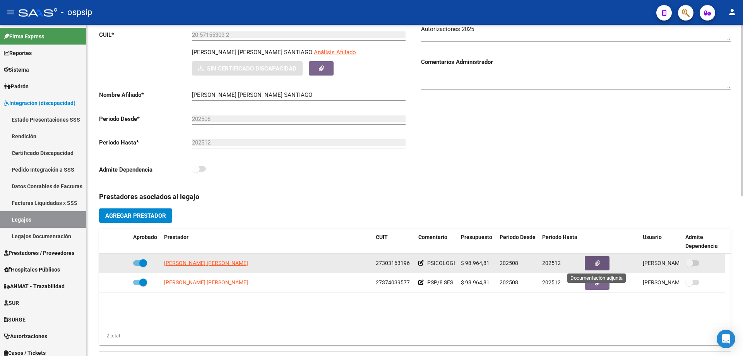
click at [606, 264] on button "button" at bounding box center [597, 263] width 25 height 14
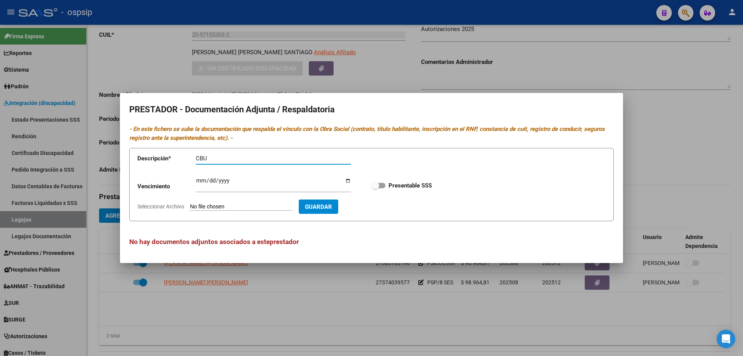
type input "CBU"
type input "C:\fakepath\TRAMITE PSICOLOGIA (3)-21.pdf"
click at [374, 208] on span "Guardar" at bounding box center [363, 206] width 27 height 7
checkbox input "true"
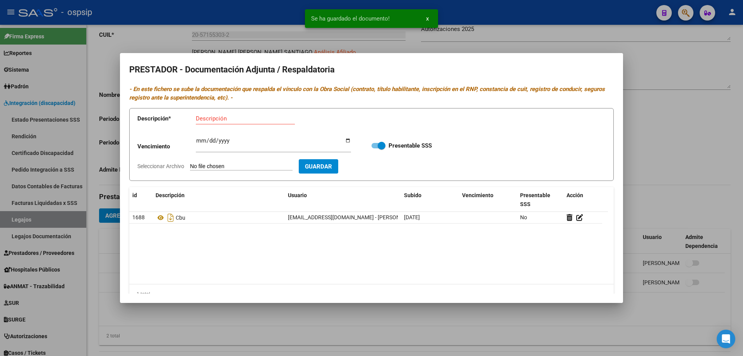
click at [666, 134] on div at bounding box center [371, 178] width 743 height 356
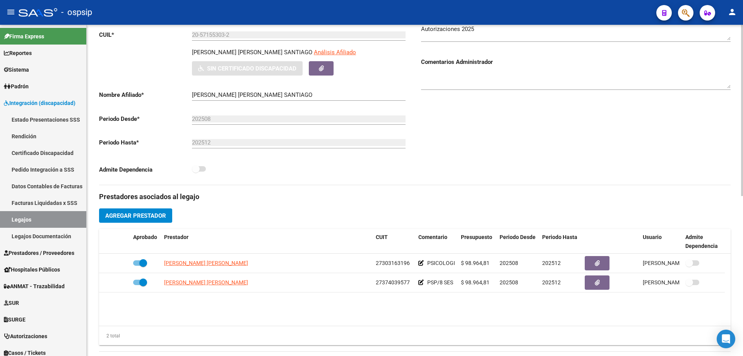
scroll to position [0, 0]
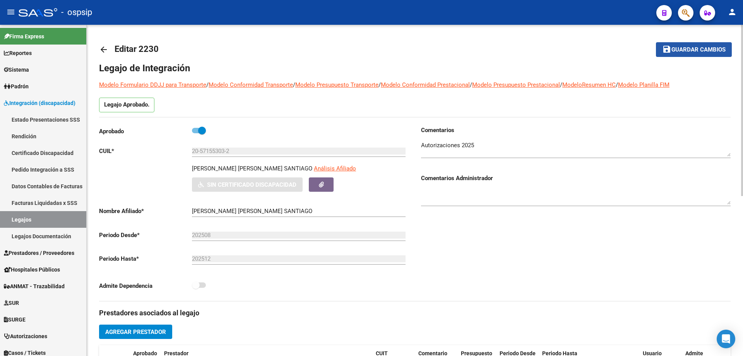
click at [706, 46] on span "save Guardar cambios" at bounding box center [693, 49] width 63 height 7
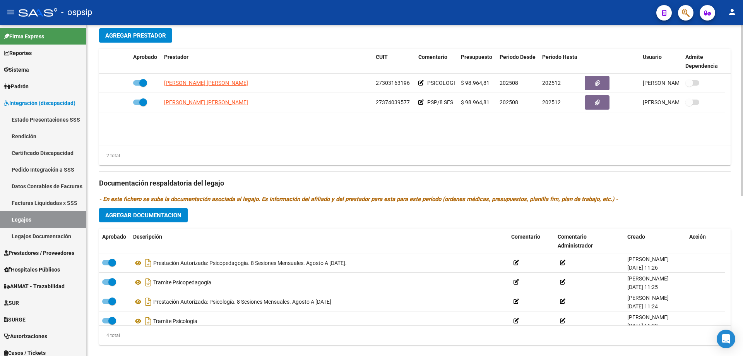
scroll to position [310, 0]
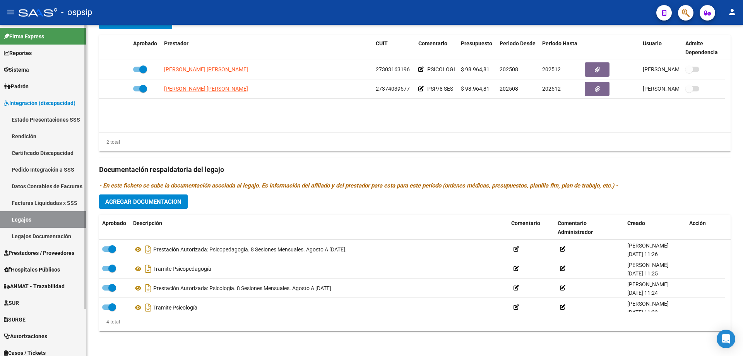
click at [21, 222] on link "Legajos" at bounding box center [43, 219] width 86 height 17
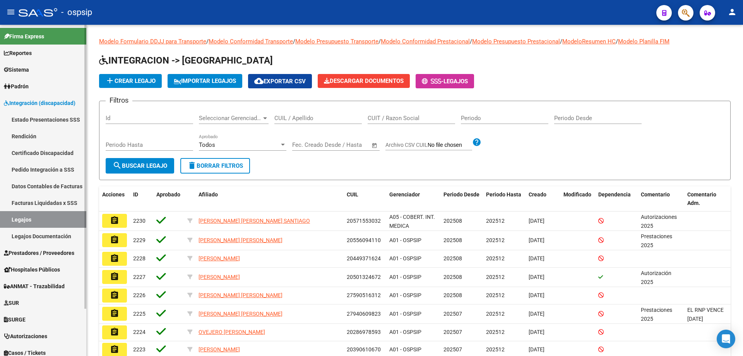
click at [46, 258] on link "Prestadores / Proveedores" at bounding box center [43, 252] width 86 height 17
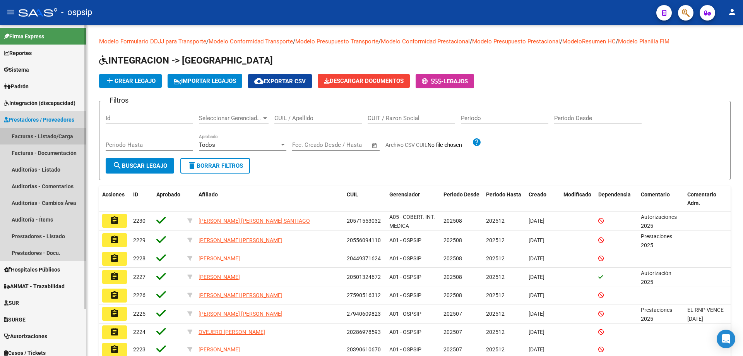
click at [36, 129] on link "Facturas - Listado/Carga" at bounding box center [43, 136] width 86 height 17
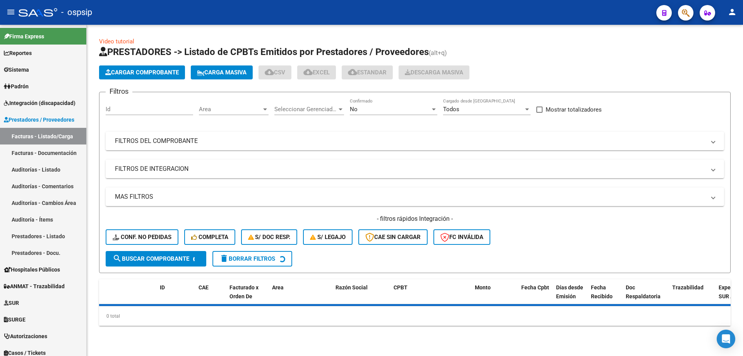
click at [362, 108] on div "No" at bounding box center [390, 109] width 81 height 7
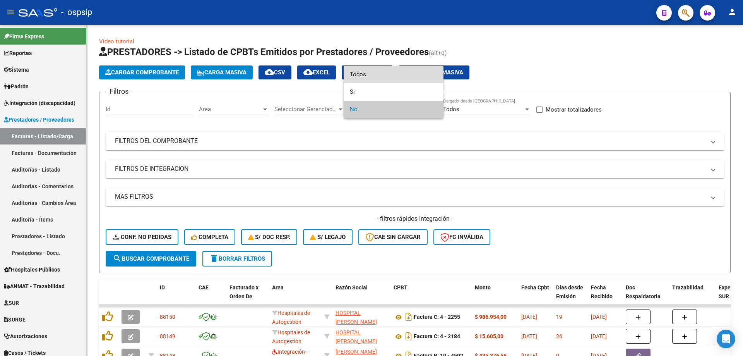
click at [365, 75] on span "Todos" at bounding box center [393, 74] width 87 height 17
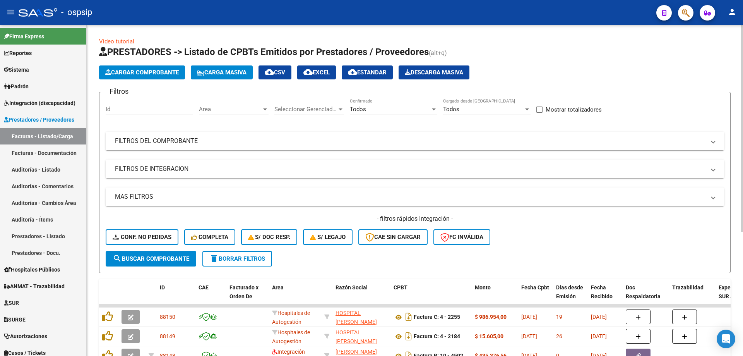
click at [143, 142] on mat-panel-title "FILTROS DEL COMPROBANTE" at bounding box center [410, 141] width 591 height 9
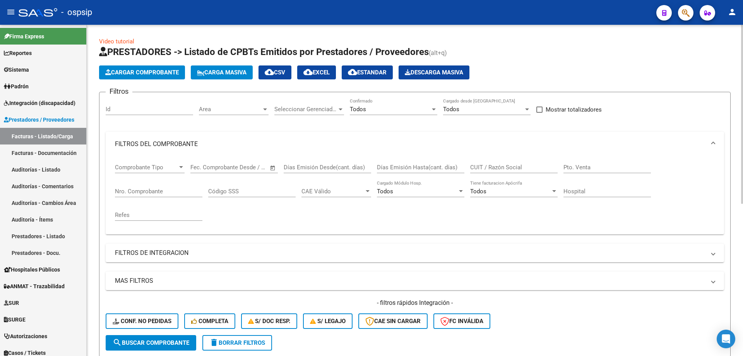
click at [174, 193] on input "Nro. Comprobante" at bounding box center [158, 191] width 87 height 7
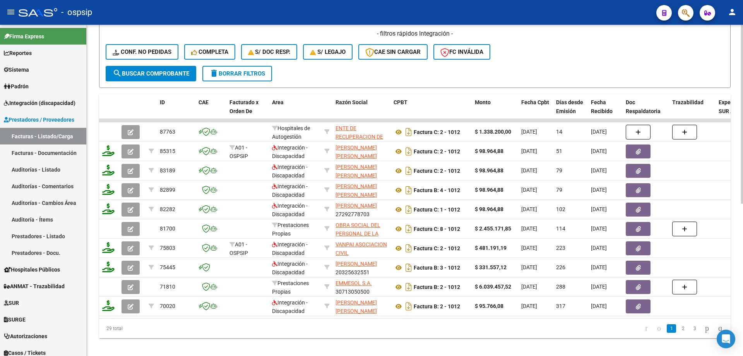
scroll to position [271, 0]
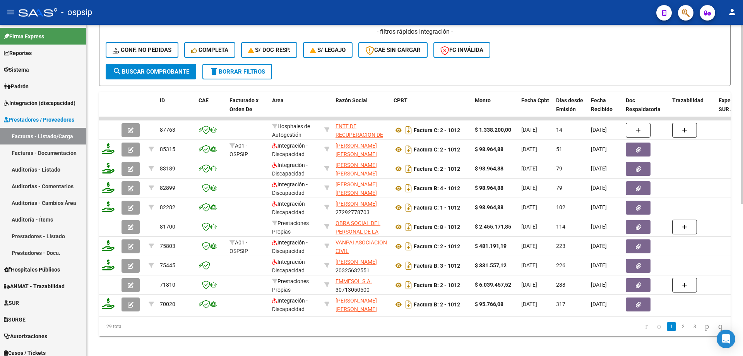
type input "1011"
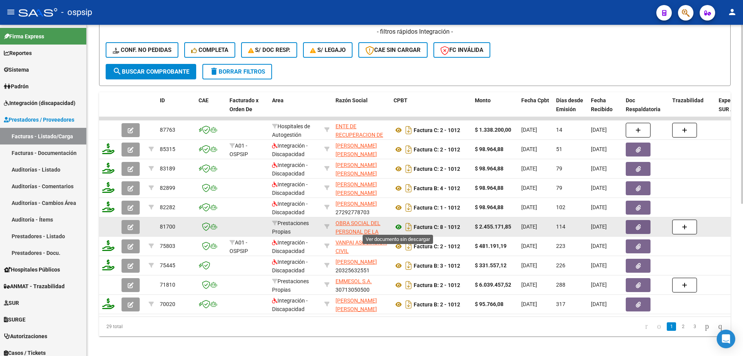
click at [400, 226] on icon at bounding box center [399, 226] width 10 height 9
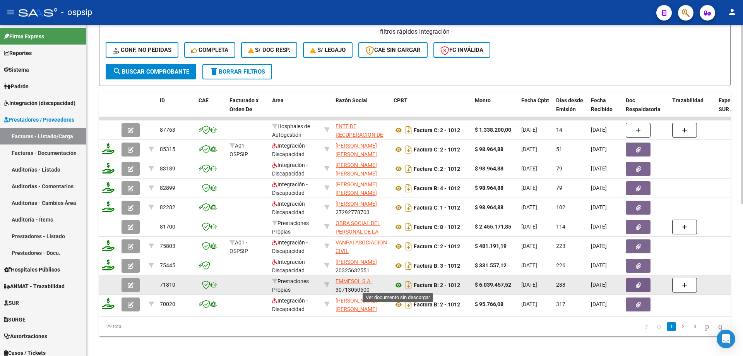
click at [401, 283] on icon at bounding box center [399, 284] width 10 height 9
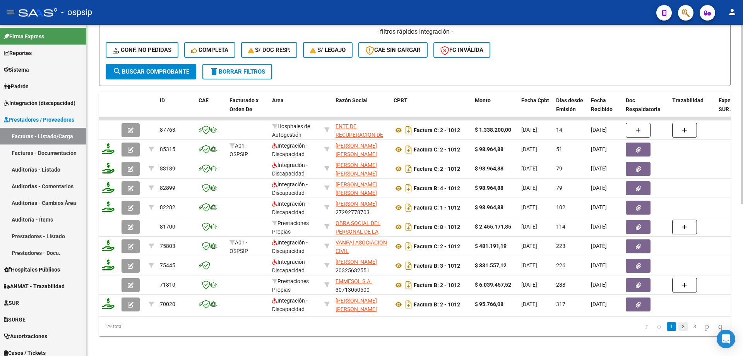
click at [679, 331] on link "2" at bounding box center [683, 326] width 9 height 9
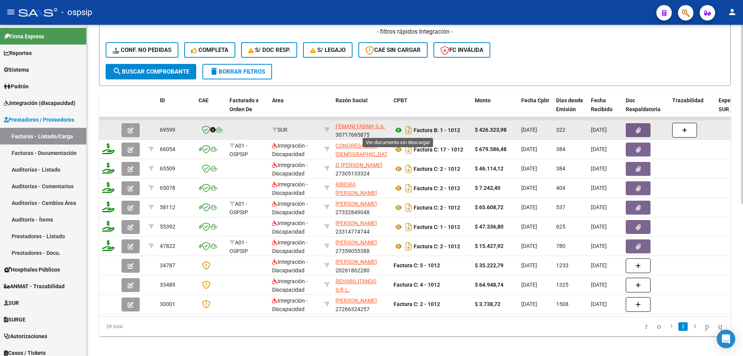
click at [396, 130] on icon at bounding box center [399, 129] width 10 height 9
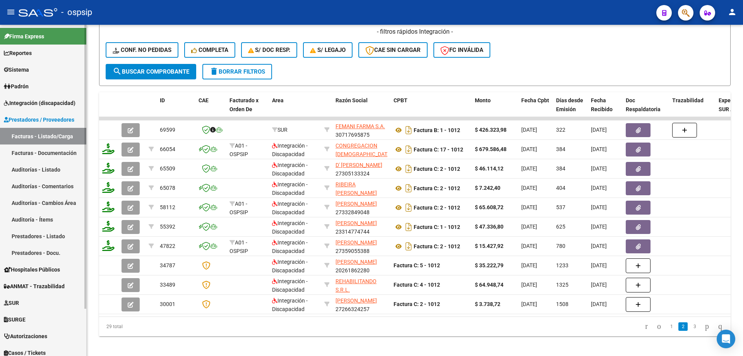
click at [28, 67] on span "Sistema" at bounding box center [16, 69] width 25 height 9
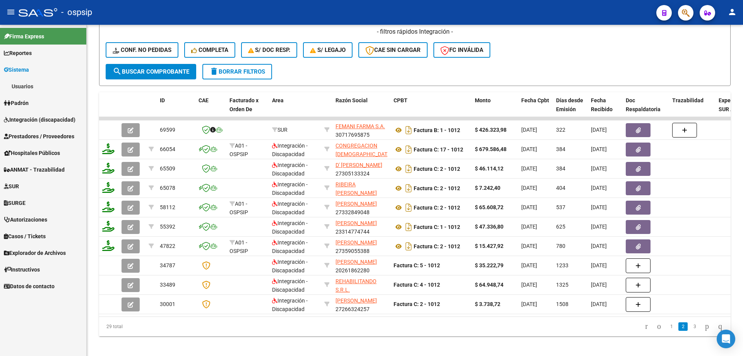
click at [26, 78] on link "Usuarios" at bounding box center [43, 86] width 86 height 17
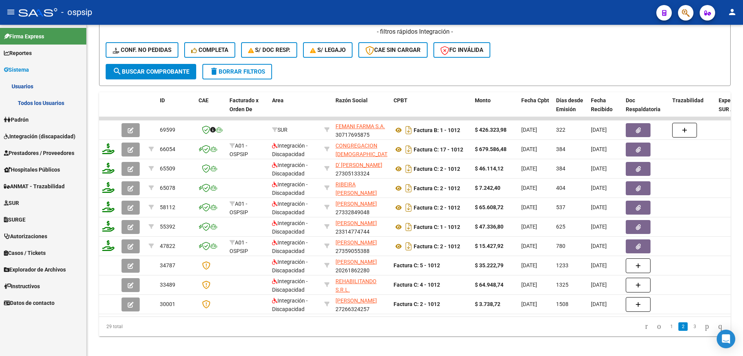
click at [37, 98] on link "Todos los Usuarios" at bounding box center [43, 102] width 86 height 17
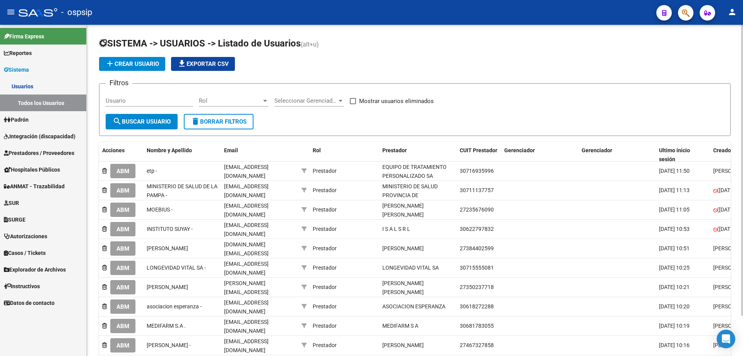
click at [155, 70] on button "add Crear Usuario" at bounding box center [132, 64] width 66 height 14
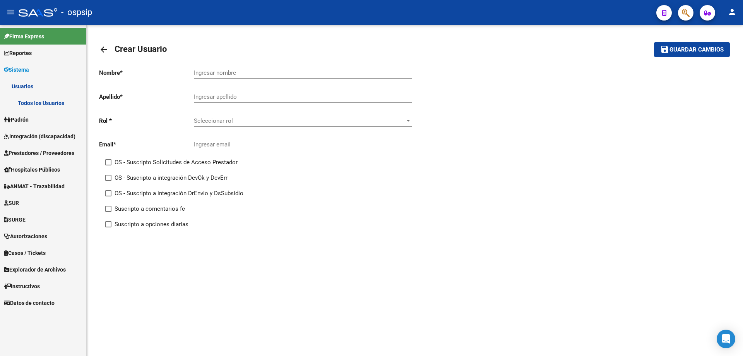
click at [213, 74] on input "Ingresar nombre" at bounding box center [303, 72] width 218 height 7
type input "[PERSON_NAME]"
click at [252, 98] on input "Ingresar apellido" at bounding box center [303, 96] width 218 height 7
type input "CORONEL"
click at [239, 113] on div "Seleccionar rol Seleccionar rol" at bounding box center [303, 118] width 218 height 17
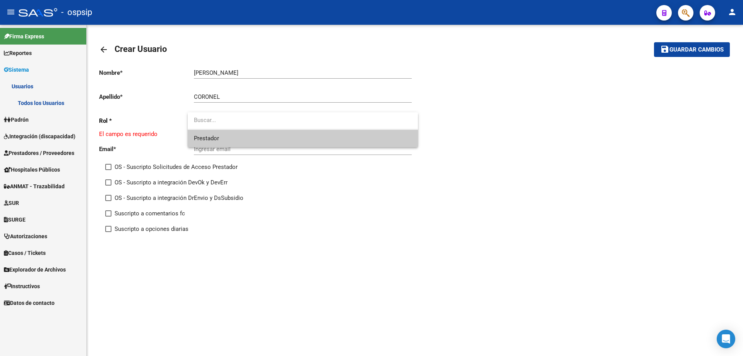
click at [227, 135] on span "Prestador" at bounding box center [303, 138] width 218 height 17
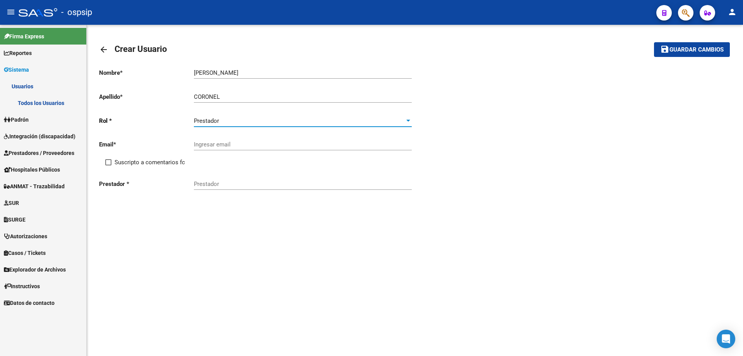
click at [220, 142] on input "Ingresar email" at bounding box center [303, 144] width 218 height 7
paste input "[EMAIL_ADDRESS][DOMAIN_NAME]"
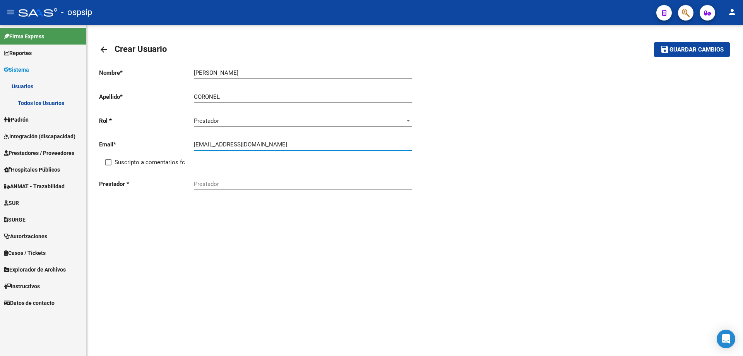
type input "[EMAIL_ADDRESS][DOMAIN_NAME]"
click at [108, 161] on span at bounding box center [108, 162] width 6 height 6
click at [108, 165] on input "Suscripto a comentarios fc" at bounding box center [108, 165] width 0 height 0
checkbox input "true"
click at [203, 187] on div "Prestador" at bounding box center [303, 181] width 218 height 17
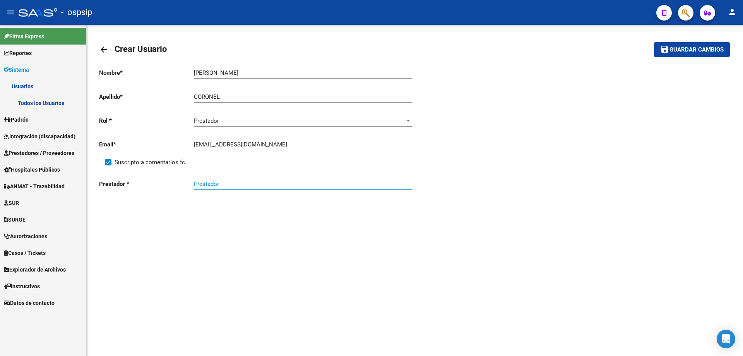
click at [206, 185] on input "Prestador" at bounding box center [303, 183] width 218 height 7
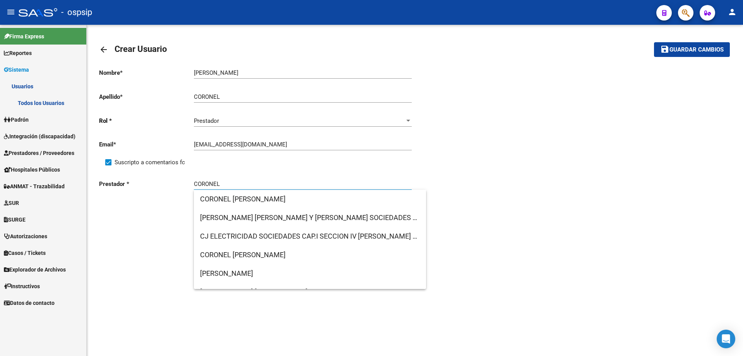
type input "CORONEL"
click at [241, 75] on input "[PERSON_NAME]" at bounding box center [303, 72] width 218 height 7
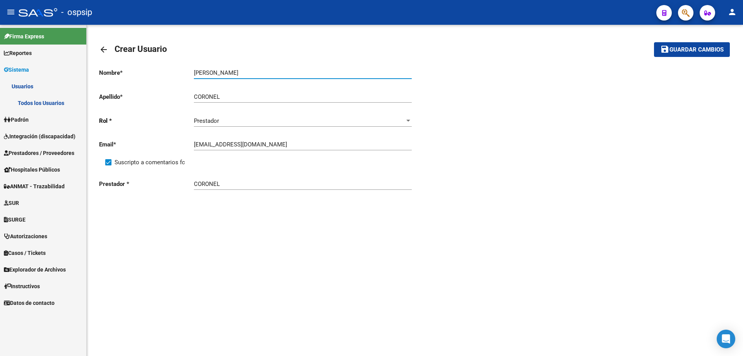
type input "[PERSON_NAME]"
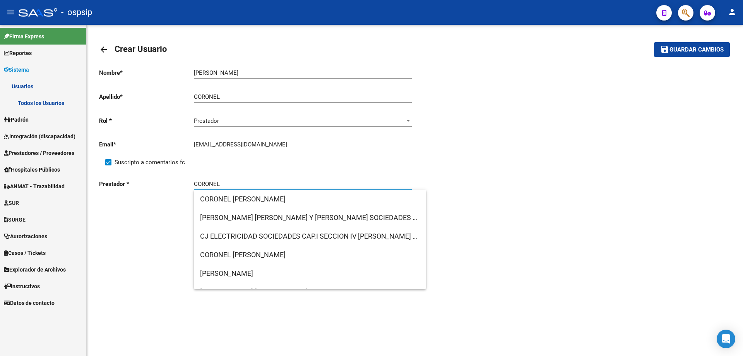
click at [231, 185] on input "CORONEL" at bounding box center [303, 183] width 218 height 7
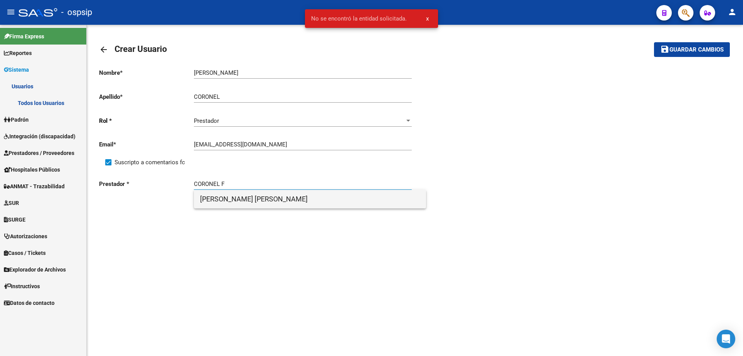
click at [234, 199] on span "[PERSON_NAME] [PERSON_NAME]" at bounding box center [310, 199] width 220 height 19
type input "[PERSON_NAME] [PERSON_NAME]"
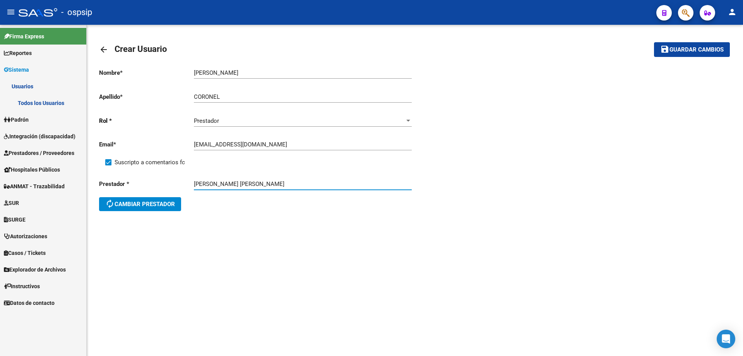
click at [682, 54] on button "save Guardar cambios" at bounding box center [692, 49] width 76 height 14
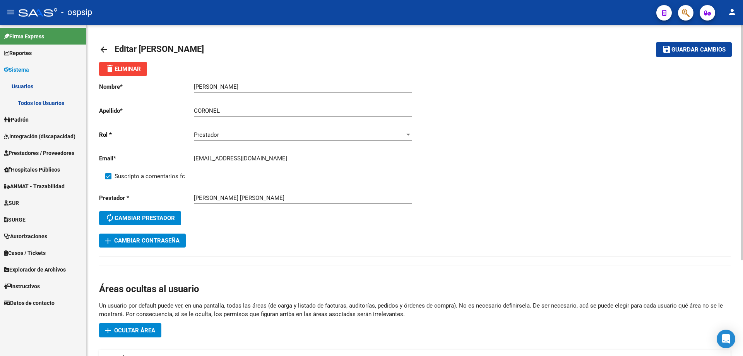
click at [31, 140] on span "Integración (discapacidad)" at bounding box center [40, 136] width 72 height 9
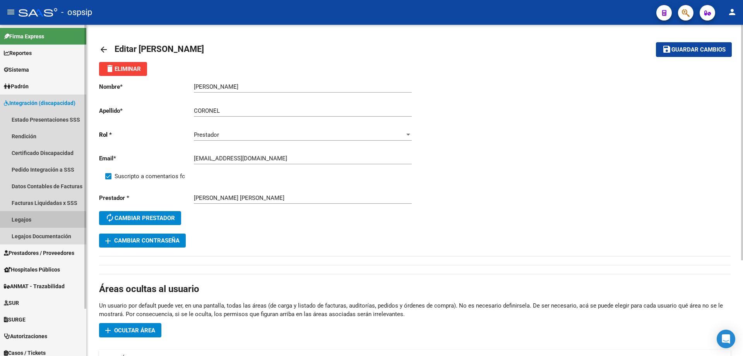
click at [20, 222] on link "Legajos" at bounding box center [43, 219] width 86 height 17
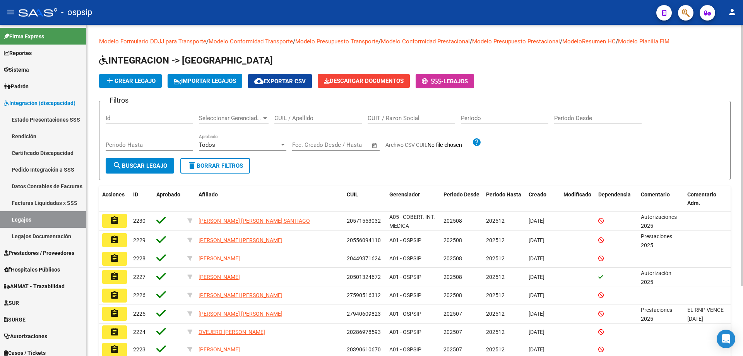
click at [676, 10] on div at bounding box center [683, 13] width 22 height 16
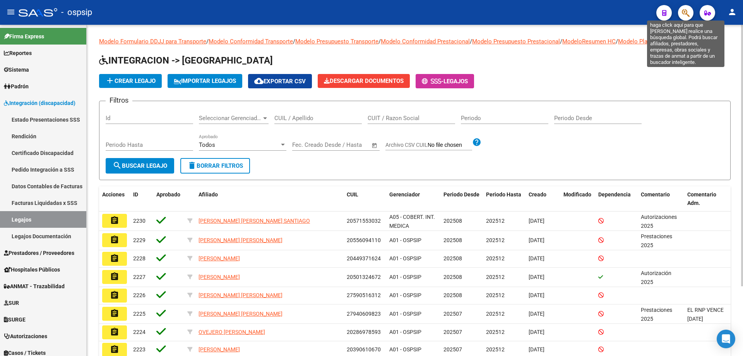
click at [686, 12] on icon "button" at bounding box center [686, 13] width 8 height 9
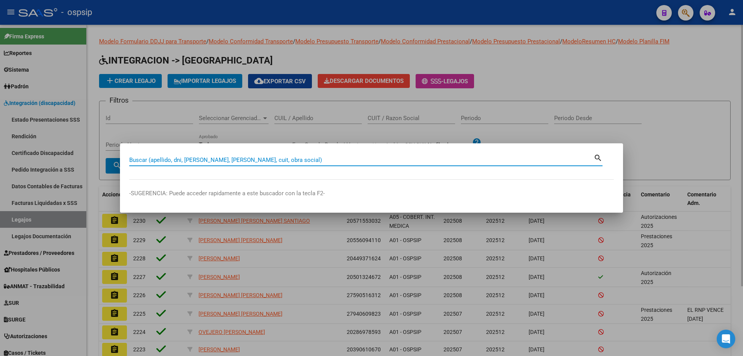
paste input "20293818542"
type input "20293818542"
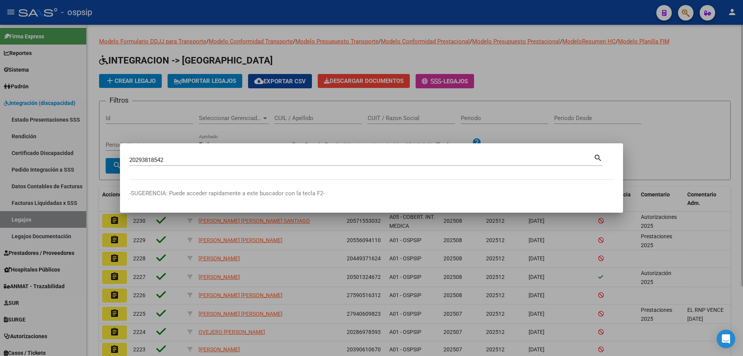
click at [235, 154] on div "20293818542 Buscar (apellido, dni, [PERSON_NAME], [PERSON_NAME], cuit, obra soc…" at bounding box center [361, 160] width 465 height 12
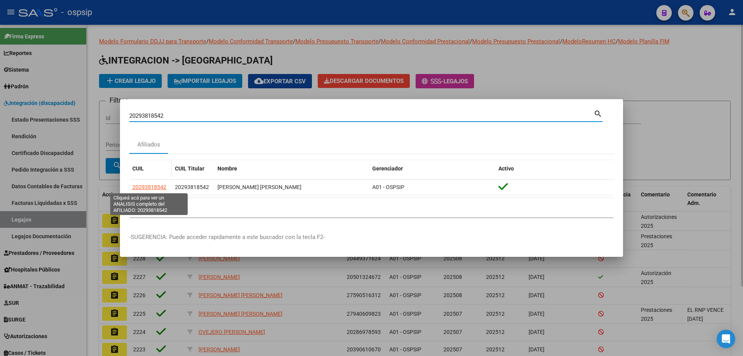
click at [142, 185] on span "20293818542" at bounding box center [149, 187] width 34 height 6
type textarea "20293818542"
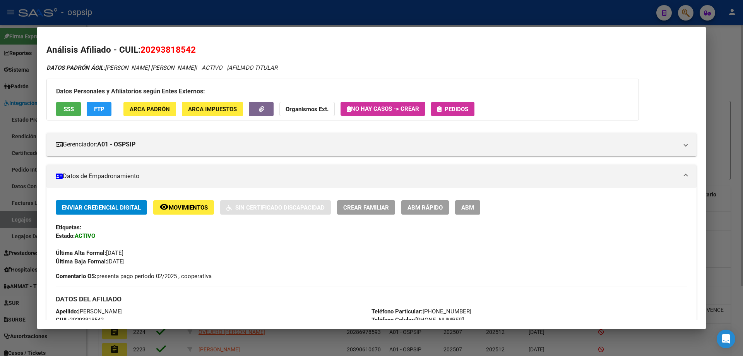
click at [60, 107] on button "SSS" at bounding box center [68, 109] width 25 height 14
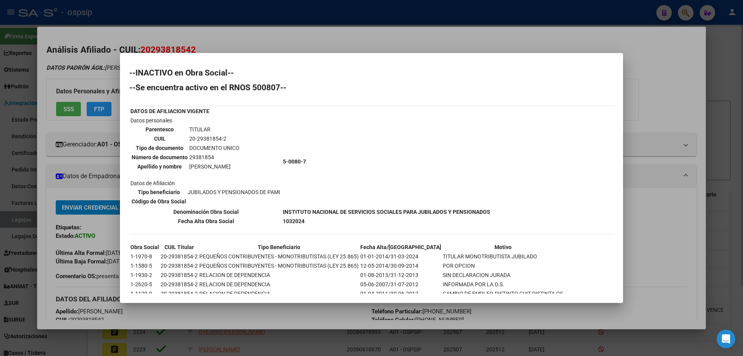
click at [60, 107] on div at bounding box center [371, 178] width 743 height 356
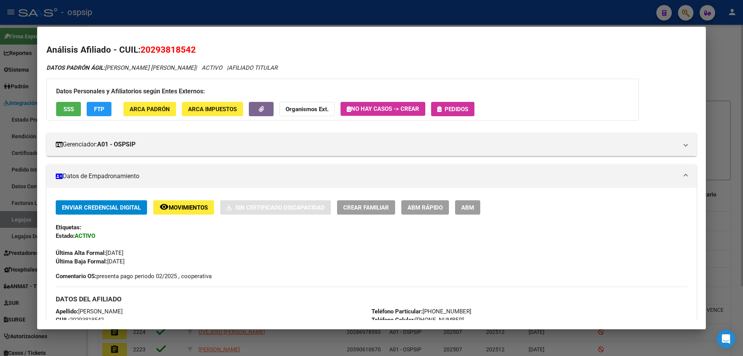
click at [67, 105] on button "SSS" at bounding box center [68, 109] width 25 height 14
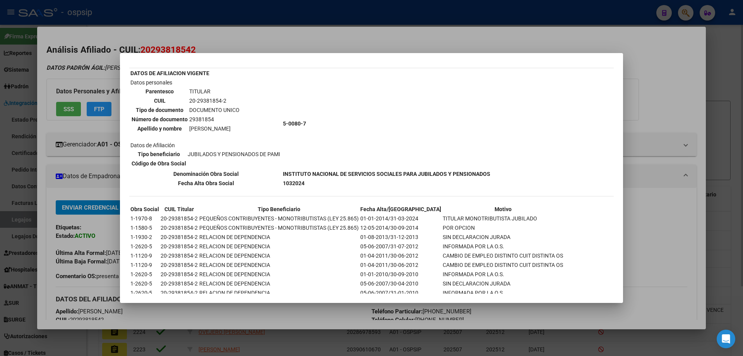
scroll to position [77, 0]
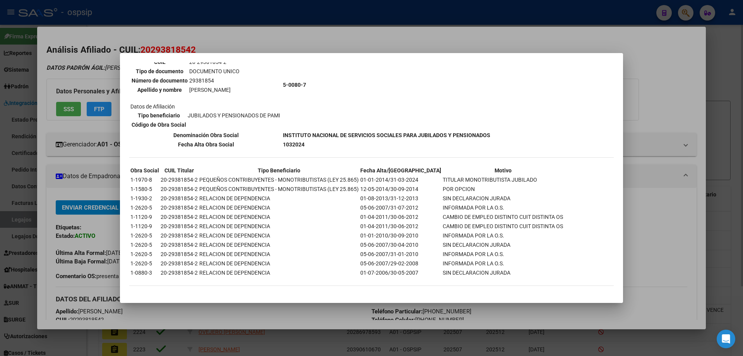
click at [431, 19] on div at bounding box center [371, 178] width 743 height 356
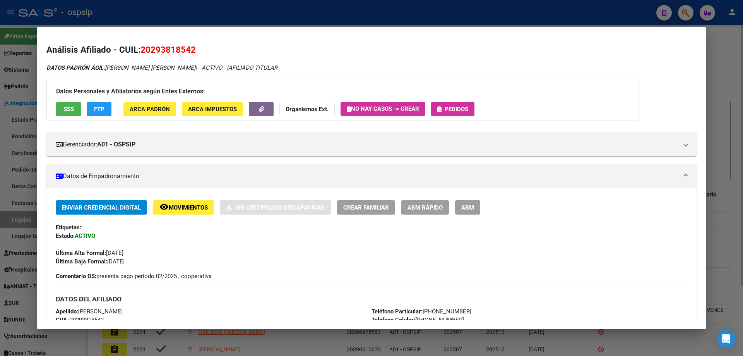
click at [219, 15] on div at bounding box center [371, 178] width 743 height 356
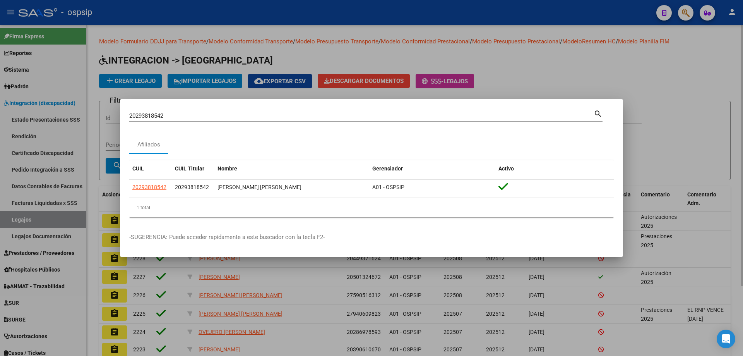
click at [386, 26] on div at bounding box center [371, 178] width 743 height 356
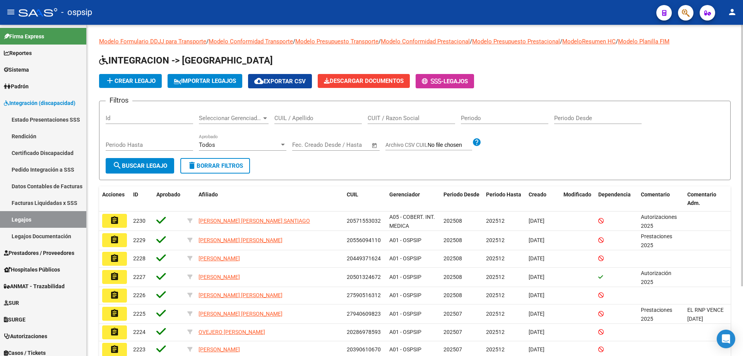
click at [501, 13] on div "- ospsip" at bounding box center [335, 12] width 632 height 17
click at [511, 91] on app-list-header "INTEGRACION -> Legajos add Crear Legajo IMPORTAR LEGAJOS cloud_download Exporta…" at bounding box center [415, 117] width 632 height 126
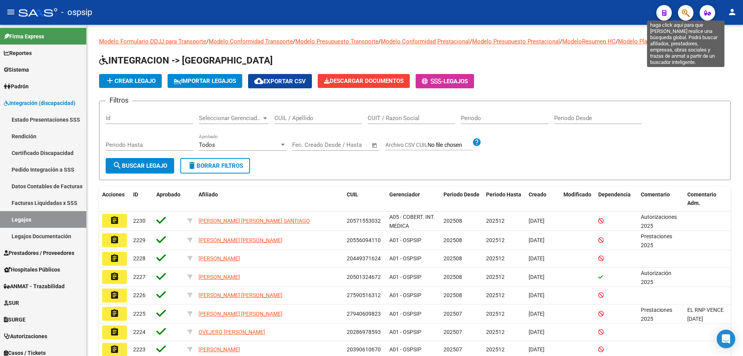
click at [687, 16] on icon "button" at bounding box center [686, 13] width 8 height 9
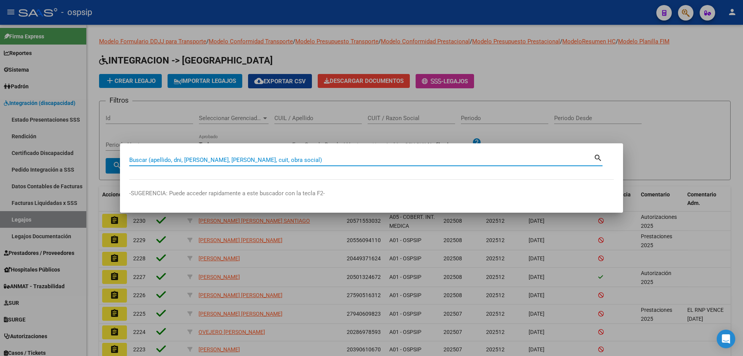
click at [157, 162] on input "Buscar (apellido, dni, [PERSON_NAME], [PERSON_NAME], cuit, obra social)" at bounding box center [361, 159] width 465 height 7
paste input "20293818542"
type input "20293818542"
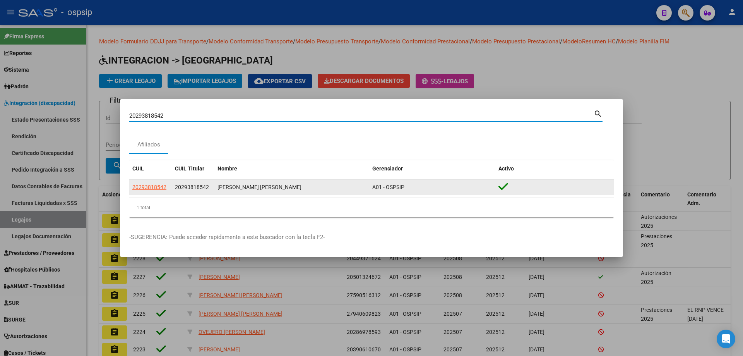
click at [163, 183] on app-link-go-to "20293818542" at bounding box center [149, 187] width 34 height 9
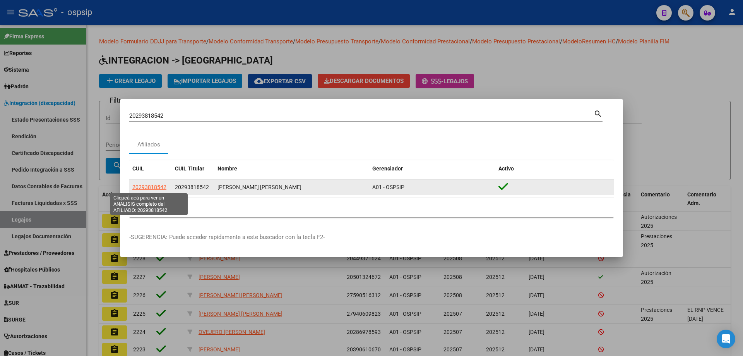
click at [161, 186] on span "20293818542" at bounding box center [149, 187] width 34 height 6
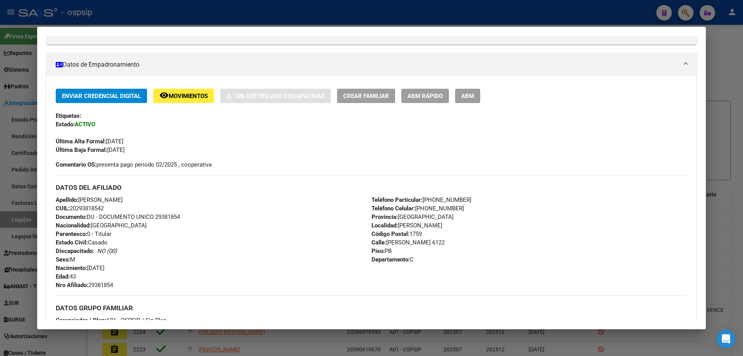
scroll to position [39, 0]
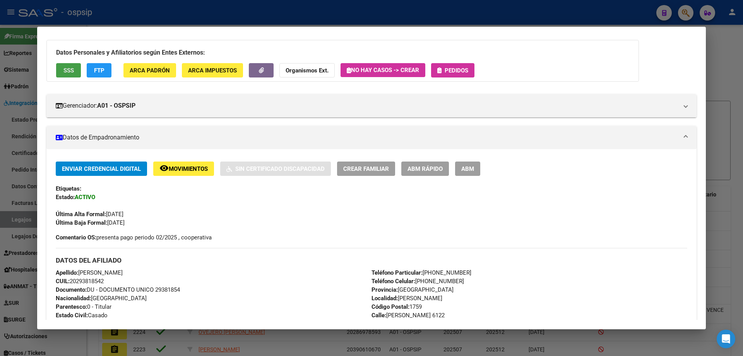
click at [75, 69] on button "SSS" at bounding box center [68, 70] width 25 height 14
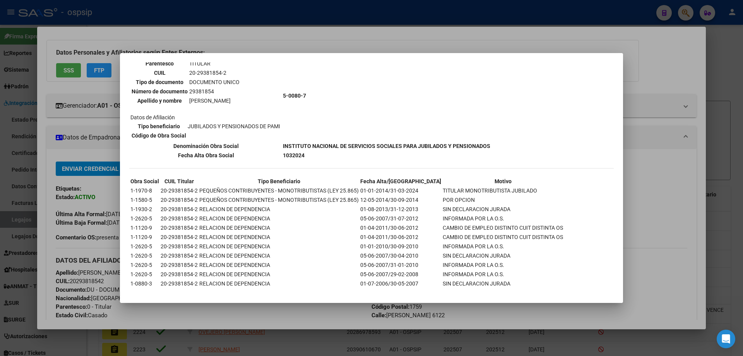
scroll to position [77, 0]
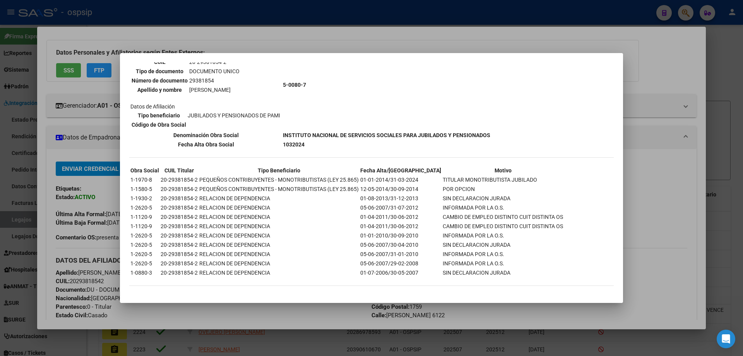
click at [85, 152] on div at bounding box center [371, 178] width 743 height 356
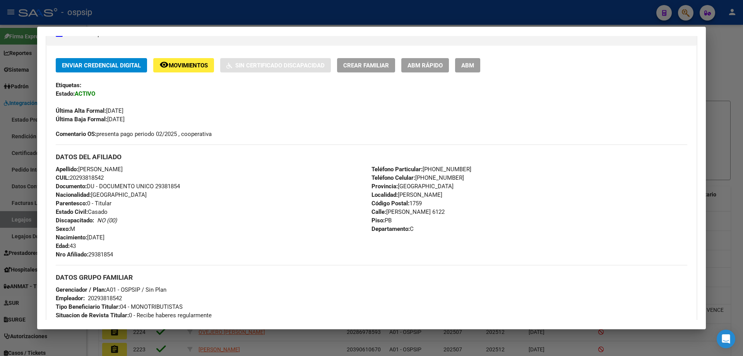
scroll to position [155, 0]
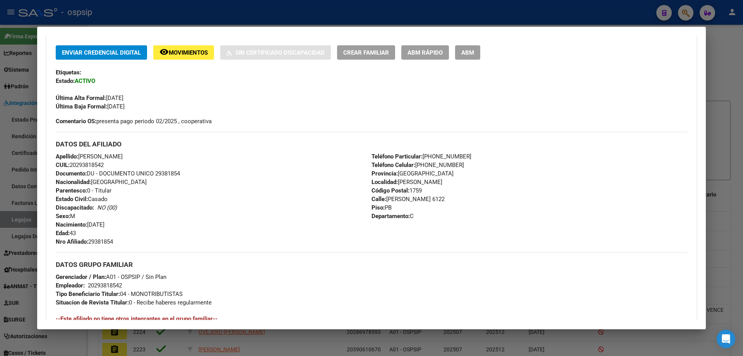
click at [22, 222] on div at bounding box center [371, 178] width 743 height 356
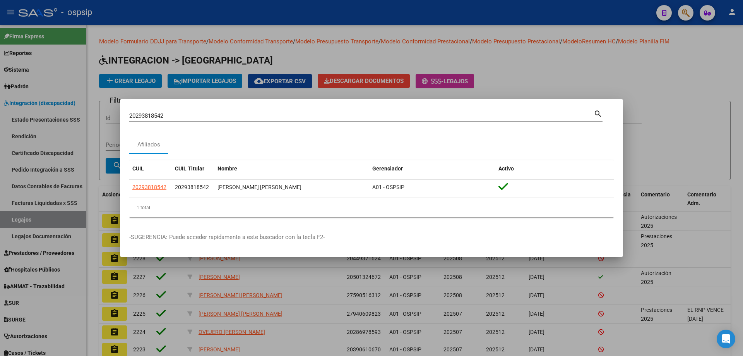
click at [39, 101] on div at bounding box center [371, 178] width 743 height 356
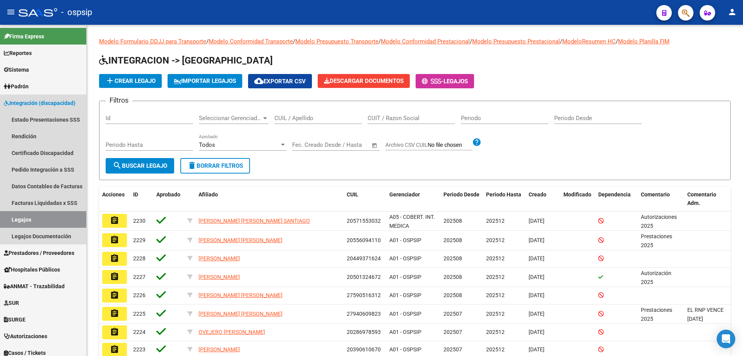
click at [39, 101] on span "Integración (discapacidad)" at bounding box center [40, 103] width 72 height 9
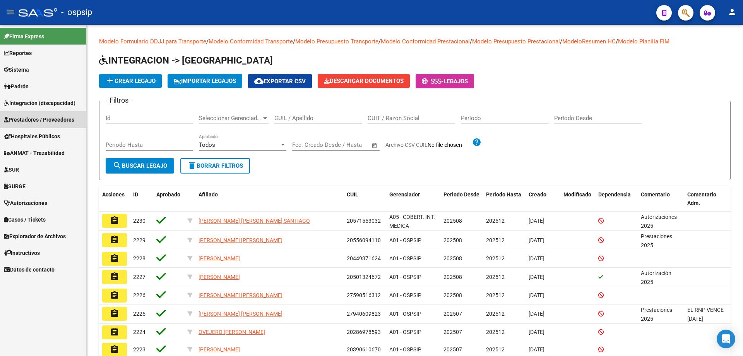
click at [40, 113] on link "Prestadores / Proveedores" at bounding box center [43, 119] width 86 height 17
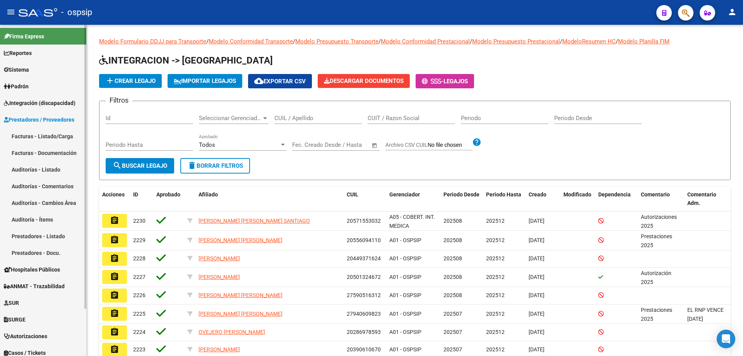
click at [45, 136] on link "Facturas - Listado/Carga" at bounding box center [43, 136] width 86 height 17
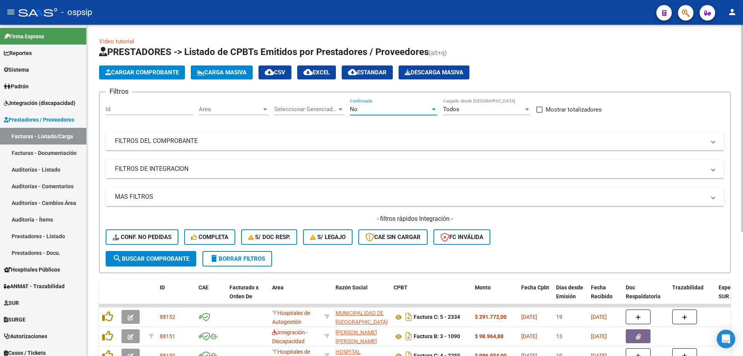
click at [358, 106] on div "No" at bounding box center [390, 109] width 81 height 7
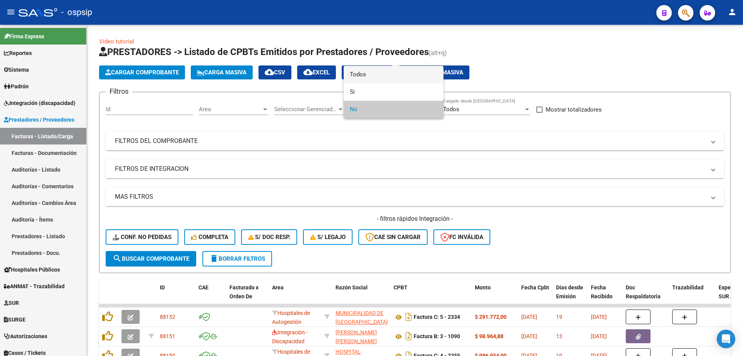
click at [356, 82] on span "Todos" at bounding box center [393, 74] width 87 height 17
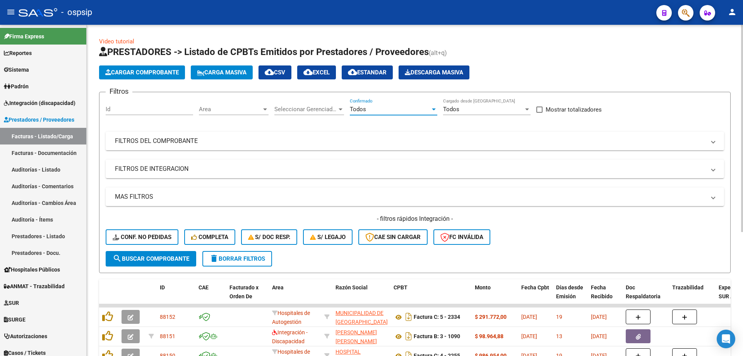
click at [139, 137] on mat-panel-title "FILTROS DEL COMPROBANTE" at bounding box center [410, 141] width 591 height 9
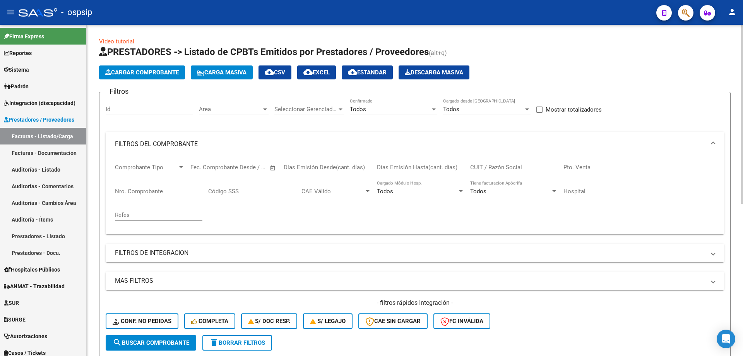
click at [133, 188] on input "Nro. Comprobante" at bounding box center [158, 191] width 87 height 7
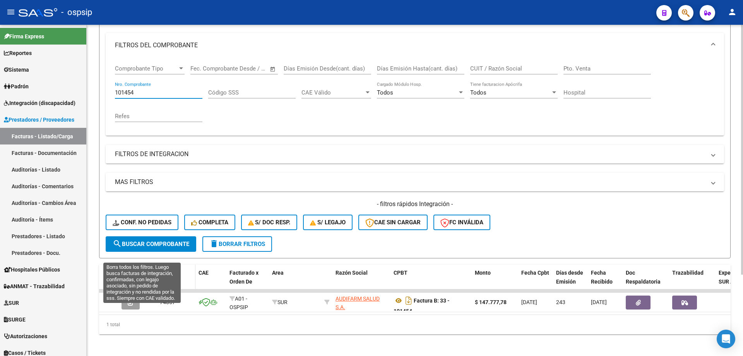
scroll to position [108, 0]
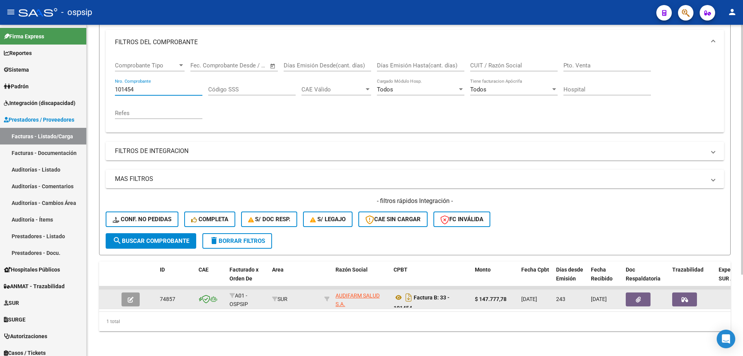
type input "101454"
click at [127, 295] on button "button" at bounding box center [131, 299] width 18 height 14
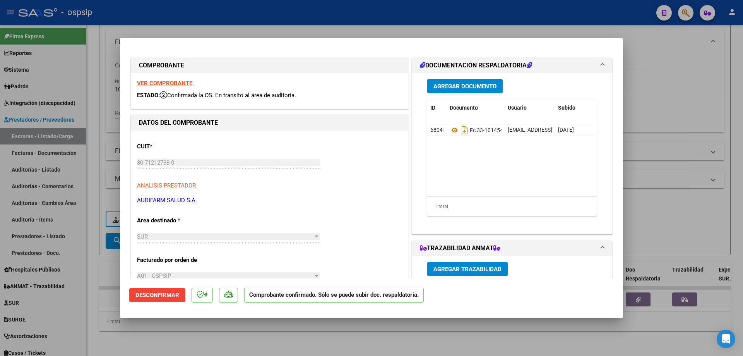
click at [189, 82] on strong "VER COMPROBANTE" at bounding box center [164, 83] width 55 height 7
click at [120, 85] on mat-dialog-content "COMPROBANTE VER COMPROBANTE ESTADO: Confirmada la OS. En transito al área de au…" at bounding box center [371, 162] width 503 height 231
click at [116, 83] on div at bounding box center [371, 178] width 743 height 356
type input "$ 0,00"
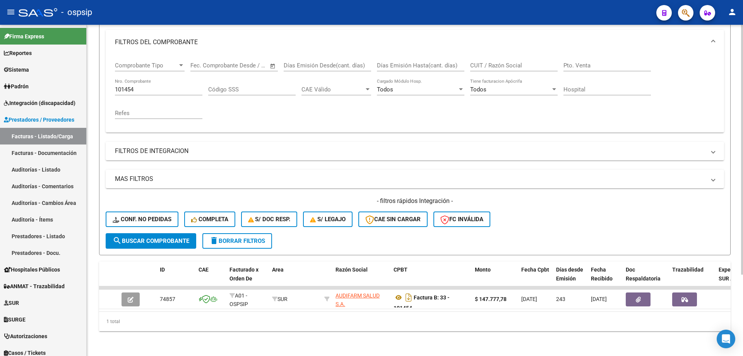
click at [141, 86] on input "101454" at bounding box center [158, 89] width 87 height 7
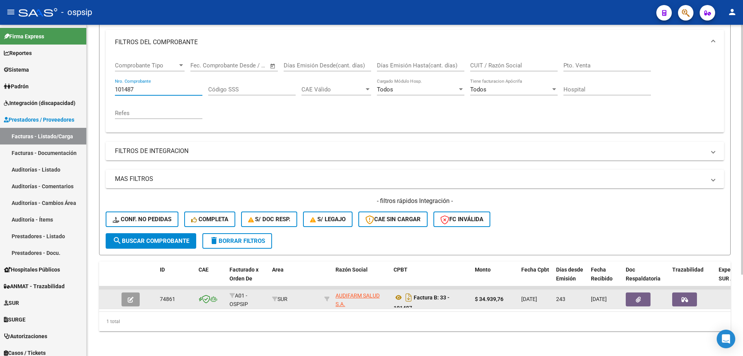
type input "101487"
click at [125, 297] on button "button" at bounding box center [131, 299] width 18 height 14
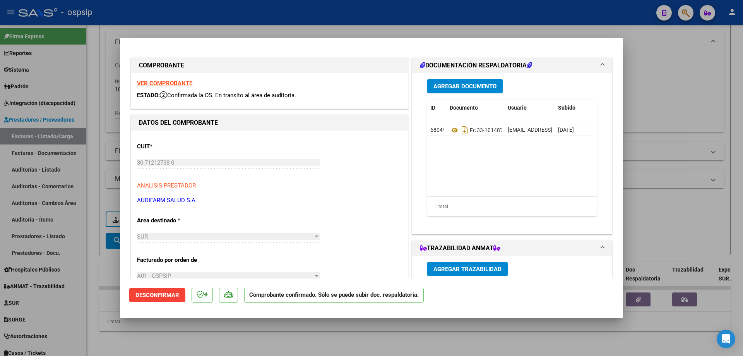
click at [177, 81] on strong "VER COMPROBANTE" at bounding box center [164, 83] width 55 height 7
click at [141, 26] on div at bounding box center [371, 178] width 743 height 356
type input "$ 0,00"
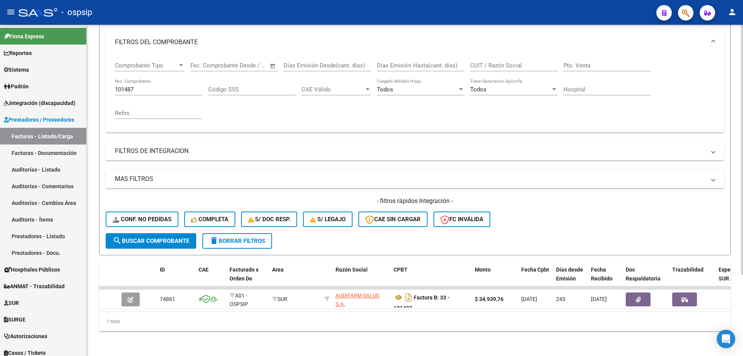
click at [150, 87] on div "101487 Nro. Comprobante" at bounding box center [158, 87] width 87 height 17
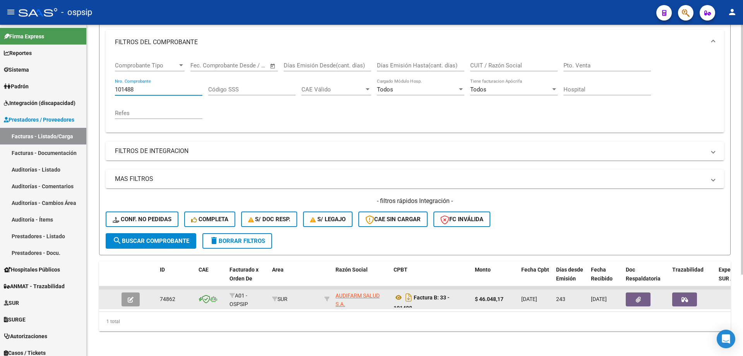
type input "101488"
click at [130, 297] on icon "button" at bounding box center [131, 300] width 6 height 6
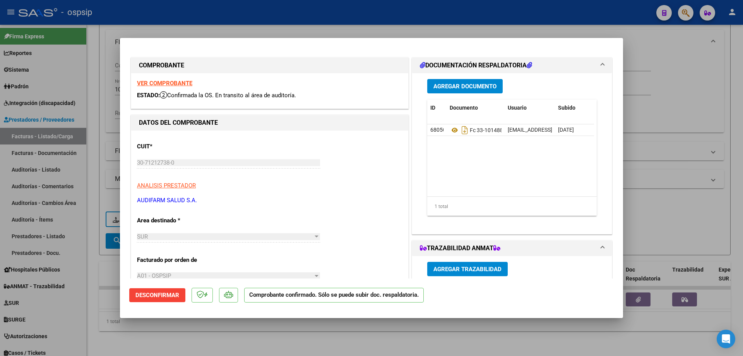
click at [159, 81] on strong "VER COMPROBANTE" at bounding box center [164, 83] width 55 height 7
click at [395, 23] on div at bounding box center [371, 178] width 743 height 356
type input "$ 0,00"
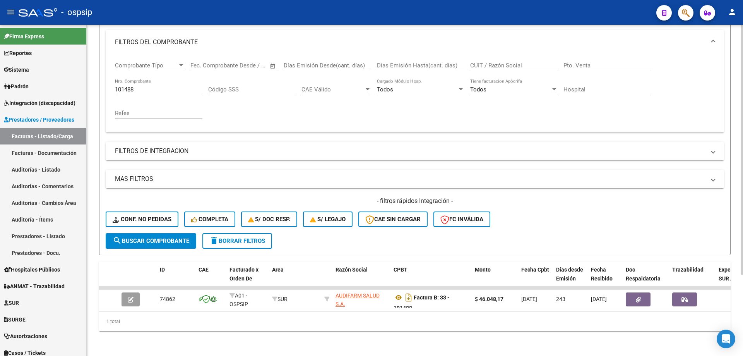
click at [150, 86] on input "101488" at bounding box center [158, 89] width 87 height 7
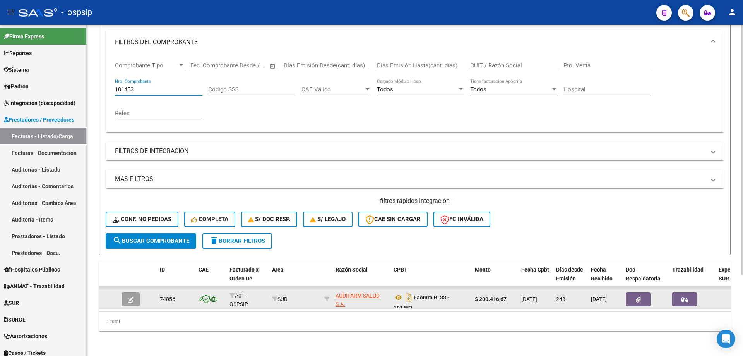
type input "101453"
click at [124, 298] on button "button" at bounding box center [131, 299] width 18 height 14
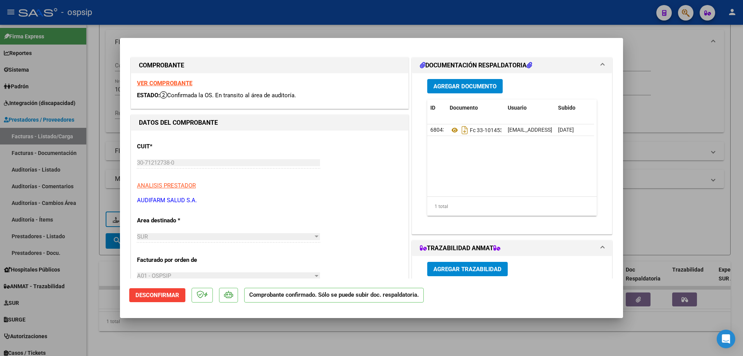
click at [155, 82] on strong "VER COMPROBANTE" at bounding box center [164, 83] width 55 height 7
click at [180, 11] on div at bounding box center [371, 178] width 743 height 356
type input "$ 0,00"
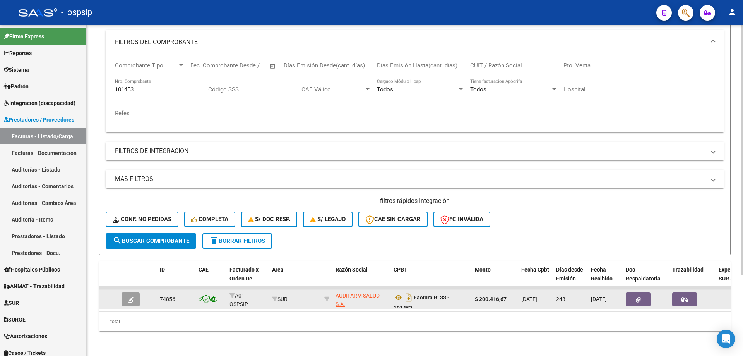
click at [130, 297] on icon "button" at bounding box center [131, 300] width 6 height 6
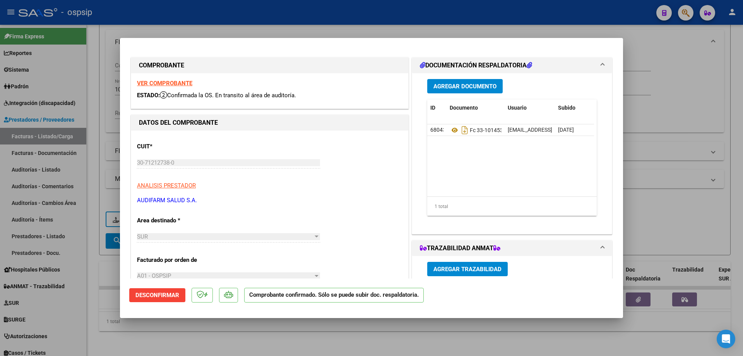
click at [148, 83] on strong "VER COMPROBANTE" at bounding box center [164, 83] width 55 height 7
click at [378, 13] on div at bounding box center [371, 178] width 743 height 356
type input "$ 0,00"
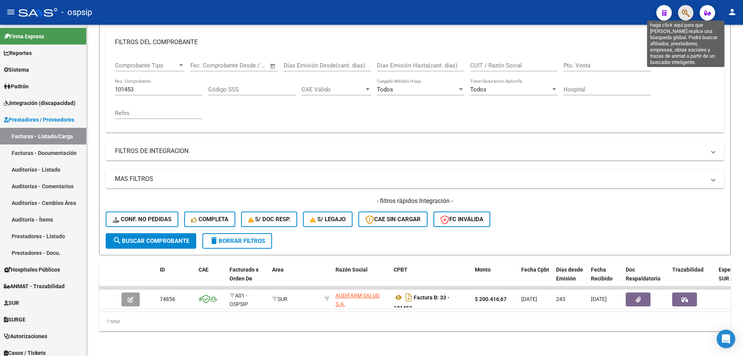
click at [686, 11] on icon "button" at bounding box center [686, 13] width 8 height 9
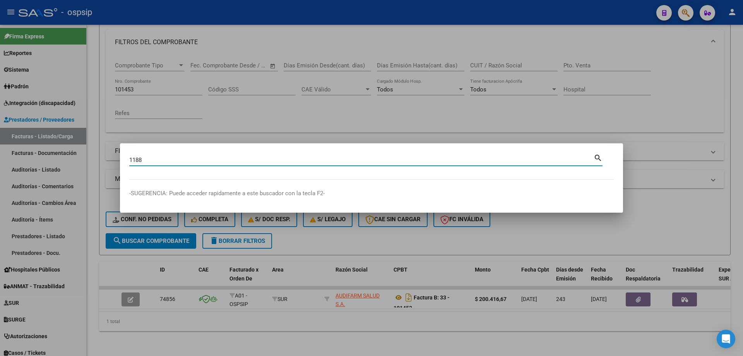
click at [165, 157] on input "1188" at bounding box center [361, 159] width 465 height 7
type input "11888841"
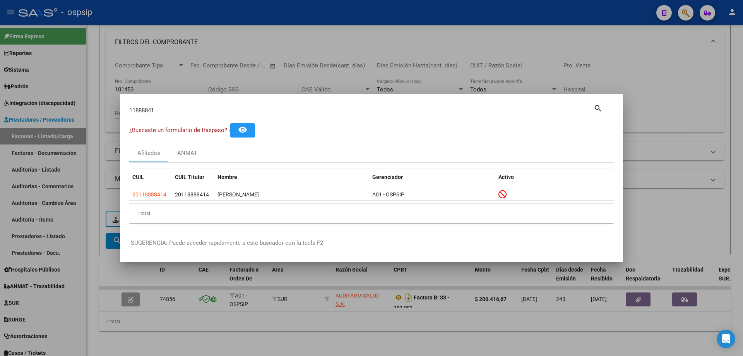
drag, startPoint x: 169, startPoint y: 193, endPoint x: 128, endPoint y: 193, distance: 40.7
click at [128, 193] on mat-dialog-content "11888841 Buscar (apellido, dni, cuil, nro traspaso, cuit, obra social) search ¿…" at bounding box center [371, 166] width 503 height 126
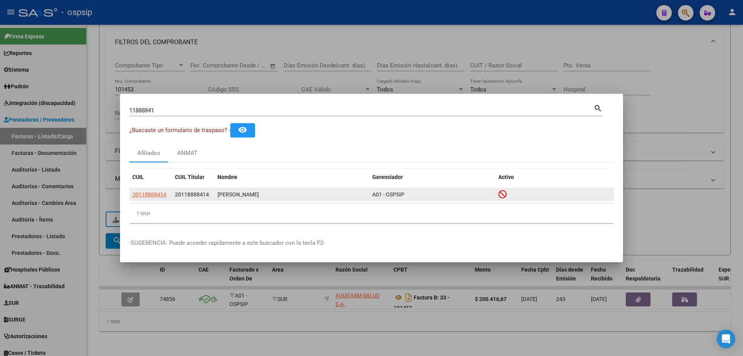
copy datatable-body-row "20118888414"
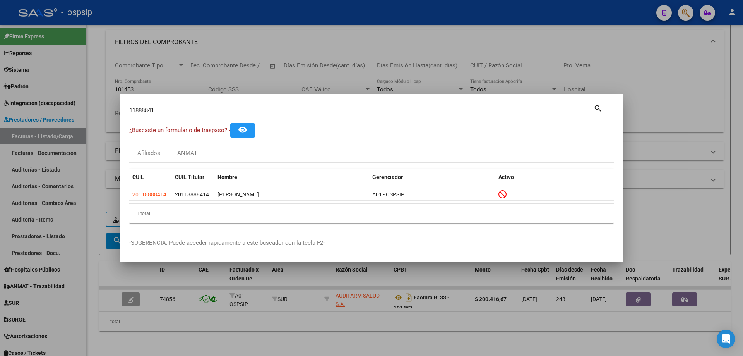
click at [148, 111] on input "11888841" at bounding box center [361, 110] width 465 height 7
paste input
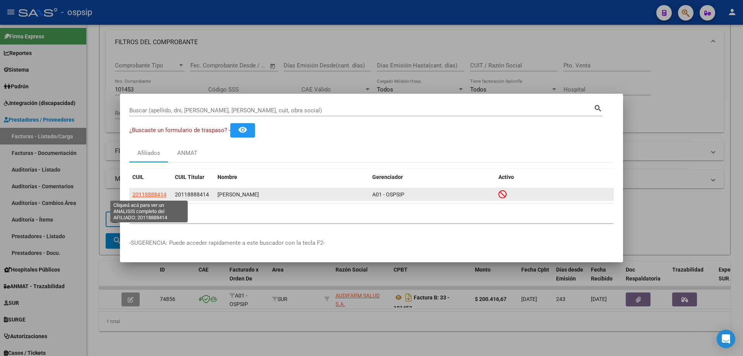
click at [141, 194] on span "20118888414" at bounding box center [149, 194] width 34 height 6
type textarea "20118888414"
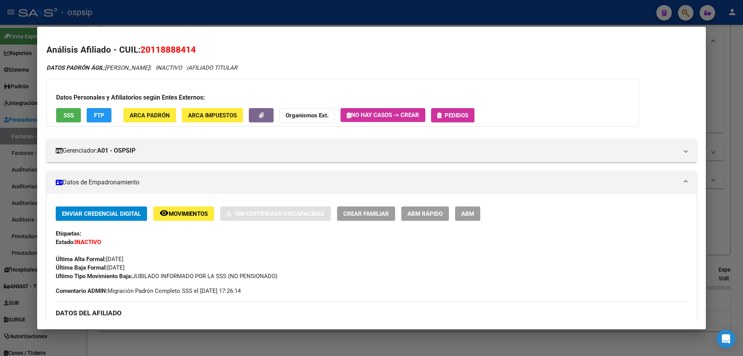
scroll to position [39, 0]
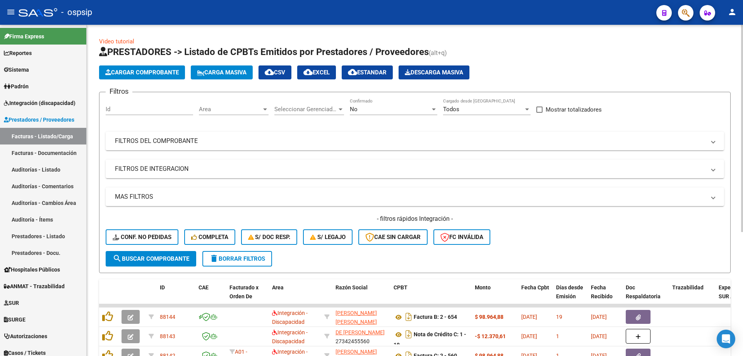
click at [355, 112] on span "No" at bounding box center [354, 109] width 8 height 7
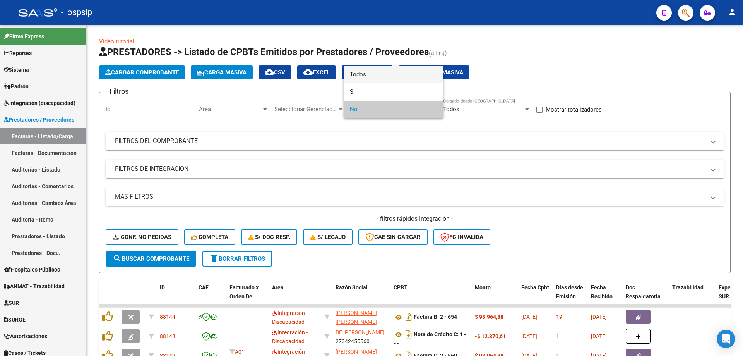
click at [354, 79] on span "Todos" at bounding box center [393, 74] width 87 height 17
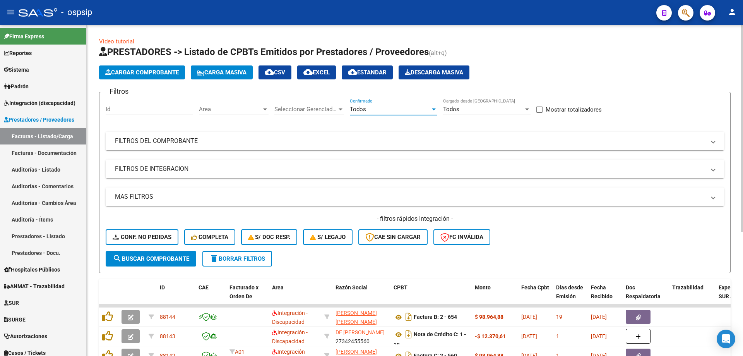
click at [240, 131] on div "Filtros Id Area Area Seleccionar Gerenciador Seleccionar Gerenciador Todos Conf…" at bounding box center [415, 174] width 619 height 153
click at [207, 147] on mat-expansion-panel-header "FILTROS DEL COMPROBANTE" at bounding box center [415, 141] width 619 height 19
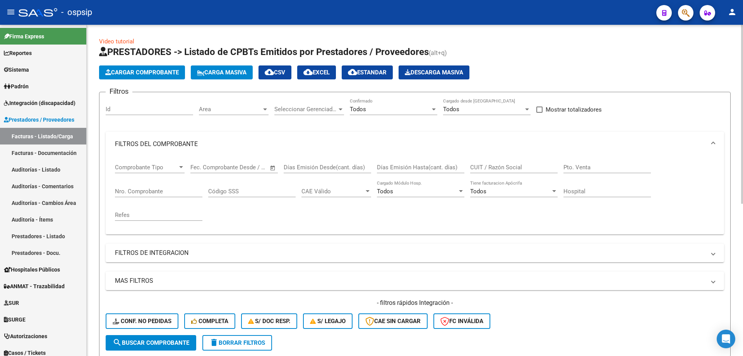
click at [160, 192] on input "Nro. Comprobante" at bounding box center [158, 191] width 87 height 7
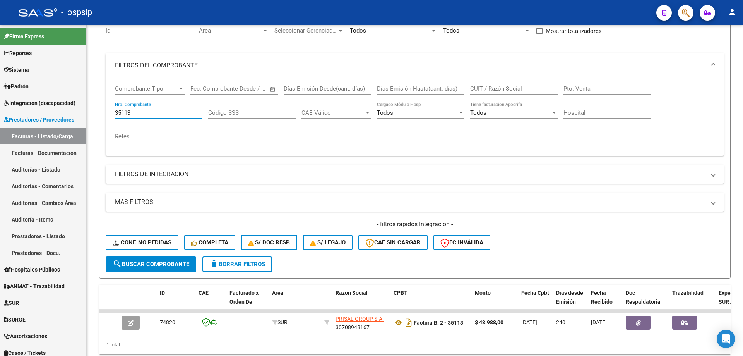
scroll to position [96, 0]
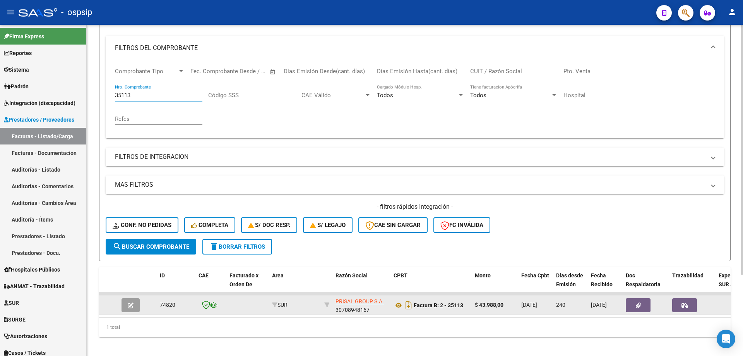
type input "35113"
click at [133, 309] on button "button" at bounding box center [131, 305] width 18 height 14
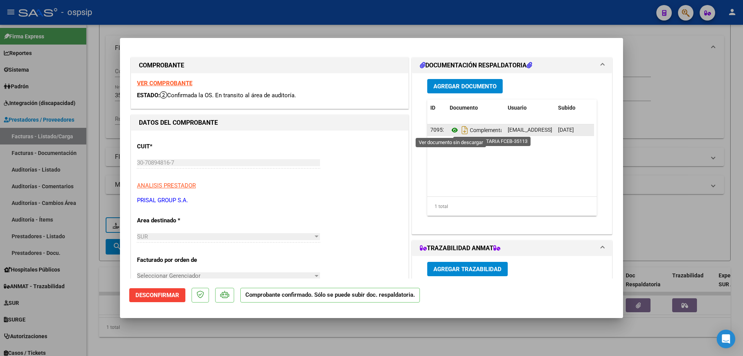
click at [452, 132] on icon at bounding box center [455, 129] width 10 height 9
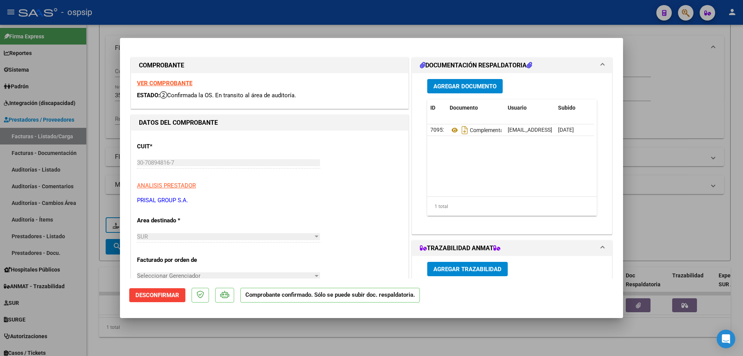
click at [150, 83] on strong "VER COMPROBANTE" at bounding box center [164, 83] width 55 height 7
click at [101, 96] on div at bounding box center [371, 178] width 743 height 356
type input "$ 0,00"
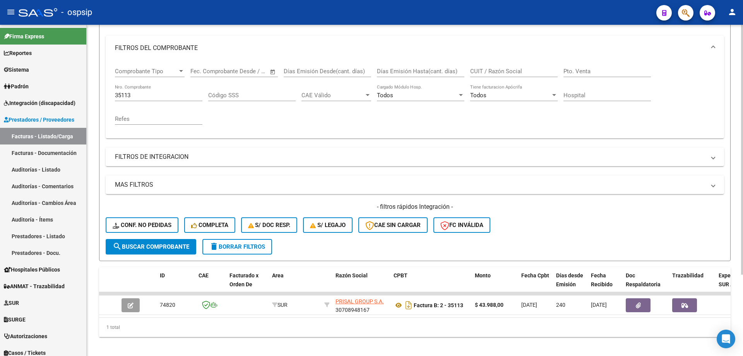
click at [117, 95] on input "35113" at bounding box center [158, 95] width 87 height 7
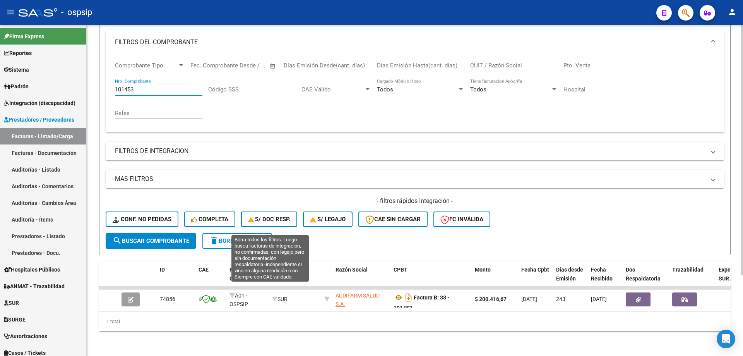
scroll to position [108, 0]
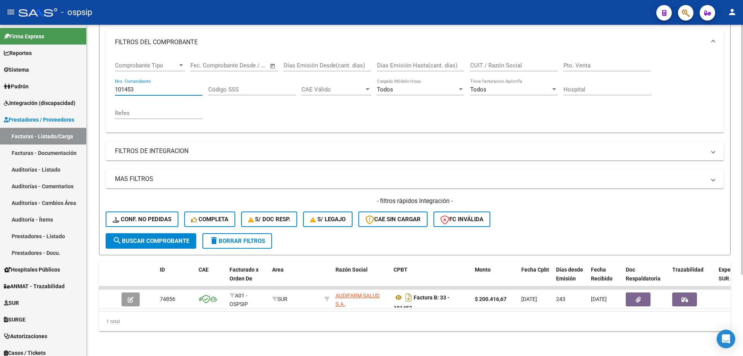
type input "101453"
click at [158, 238] on span "search Buscar Comprobante" at bounding box center [151, 240] width 77 height 7
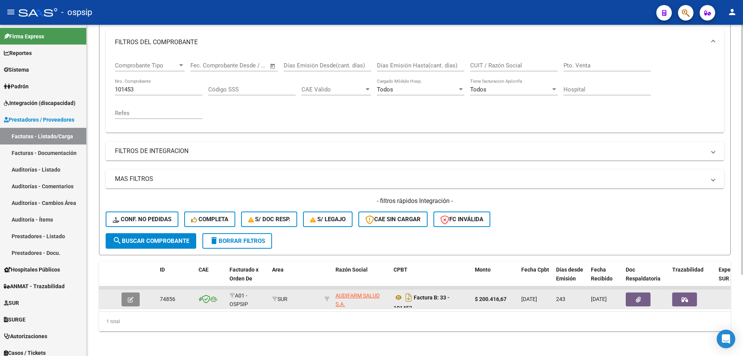
click at [130, 296] on span "button" at bounding box center [131, 299] width 6 height 7
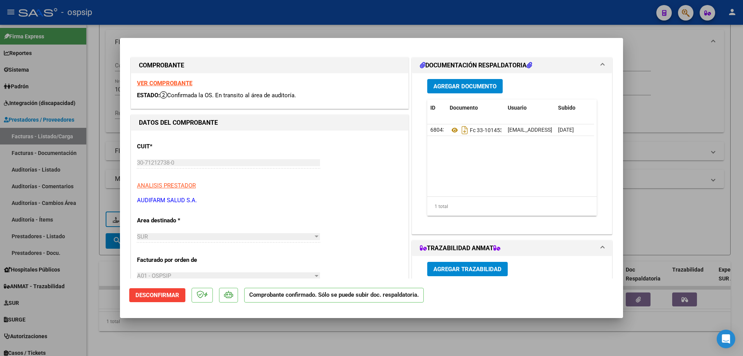
click at [149, 80] on strong "VER COMPROBANTE" at bounding box center [164, 83] width 55 height 7
